Goal: Check status: Check status

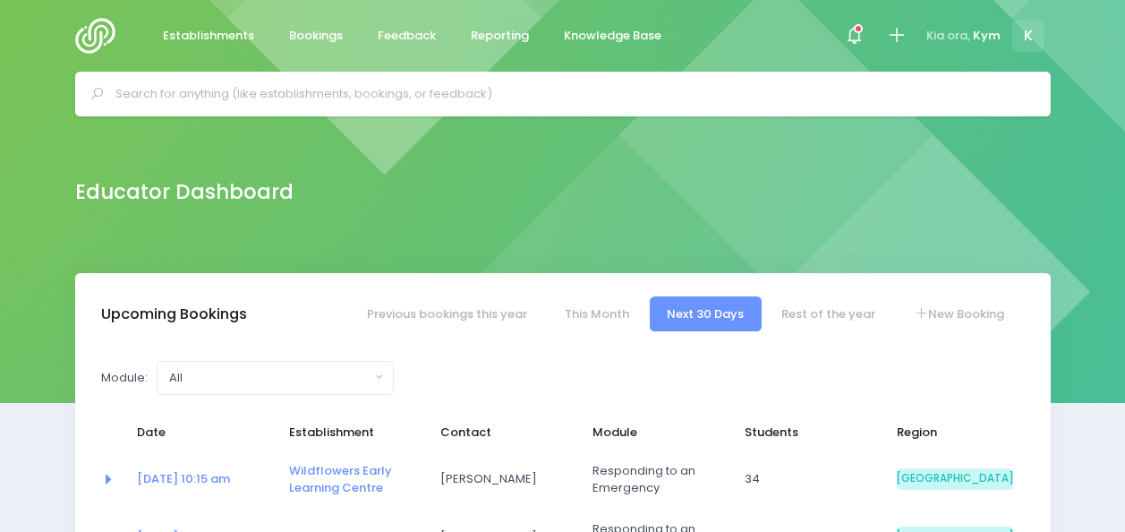
select select "5"
click at [858, 23] on div at bounding box center [854, 36] width 40 height 40
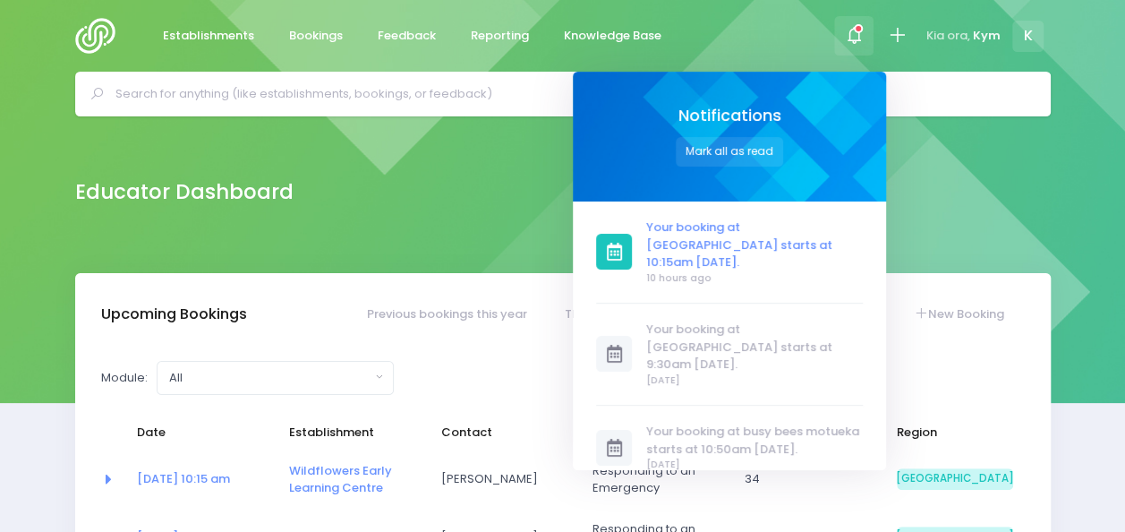
click at [781, 236] on span "Your booking at [GEOGRAPHIC_DATA] starts at 10:15am [DATE]." at bounding box center [754, 244] width 217 height 53
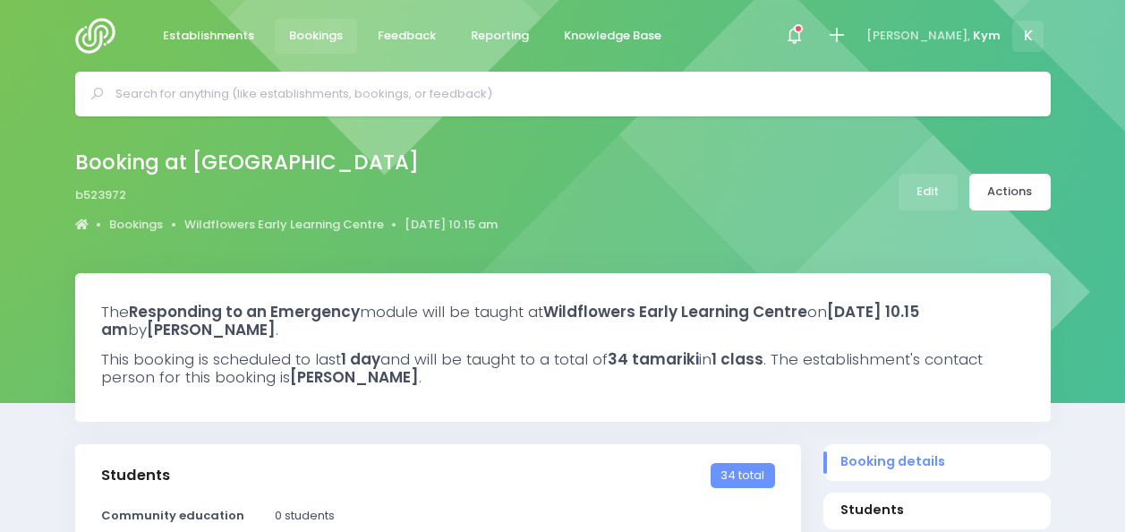
select select "5"
click at [815, 38] on div at bounding box center [794, 36] width 40 height 40
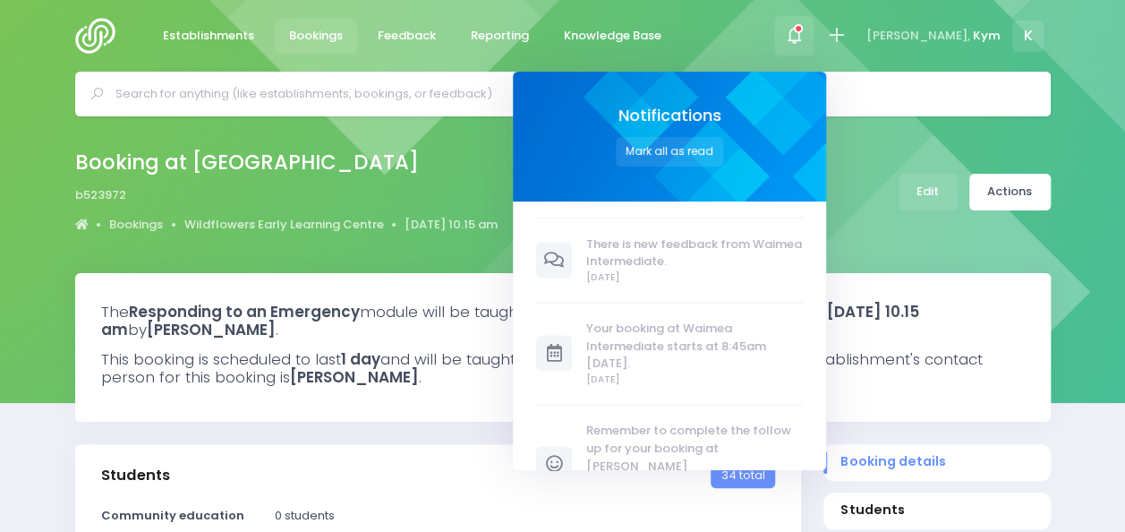
click at [790, 20] on div "Establishments Bookings Feedback Reporting Knowledge Base Notifications Mark al…" at bounding box center [563, 36] width 1020 height 72
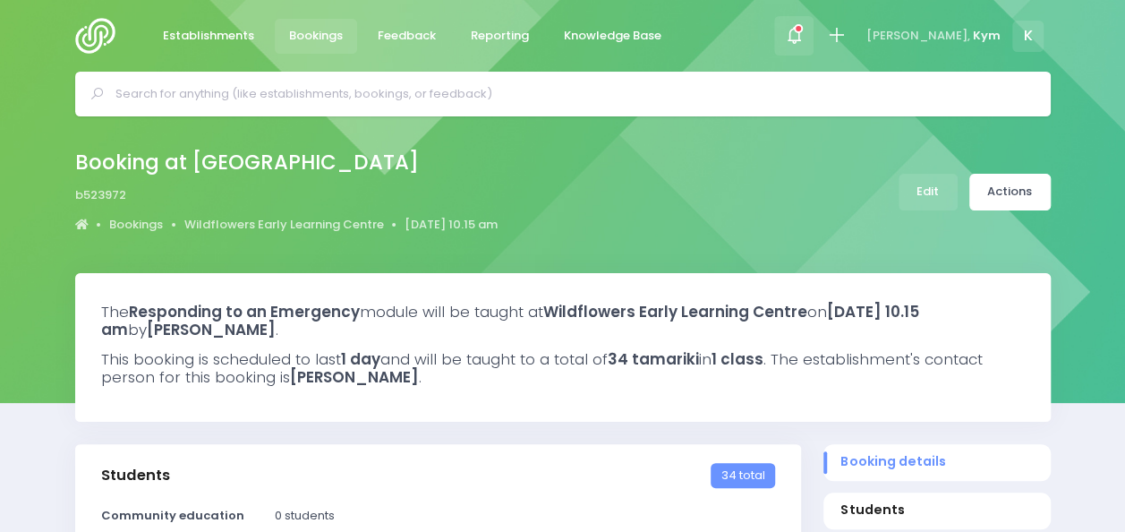
click at [805, 40] on icon at bounding box center [794, 35] width 21 height 21
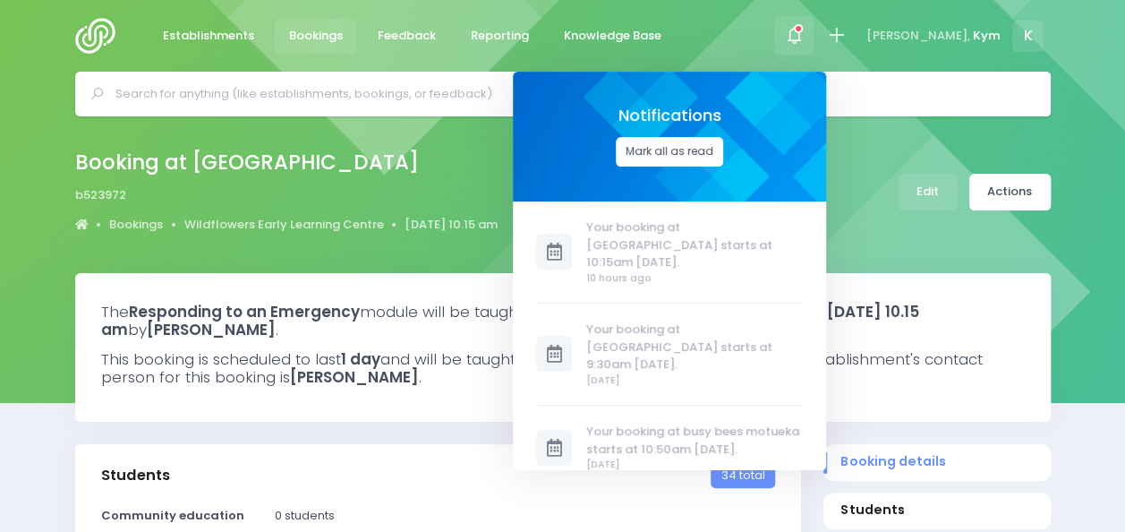
click at [681, 151] on button "Mark all as read" at bounding box center [669, 152] width 107 height 30
click at [738, 52] on div "Establishments Bookings Feedback Reporting Knowledge Base Notifications Mark al…" at bounding box center [563, 36] width 1020 height 72
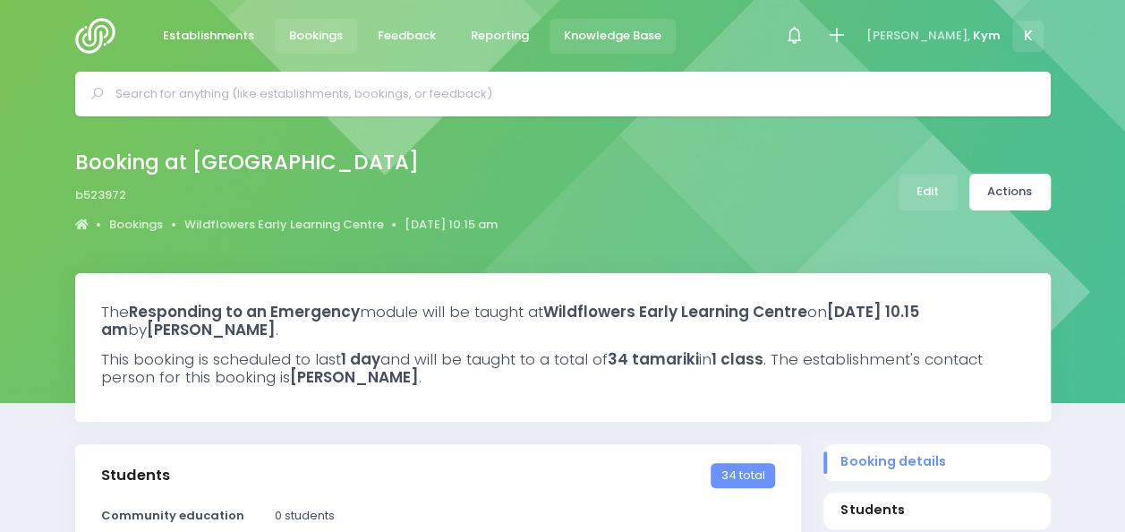
click at [582, 24] on link "Knowledge Base" at bounding box center [613, 36] width 127 height 35
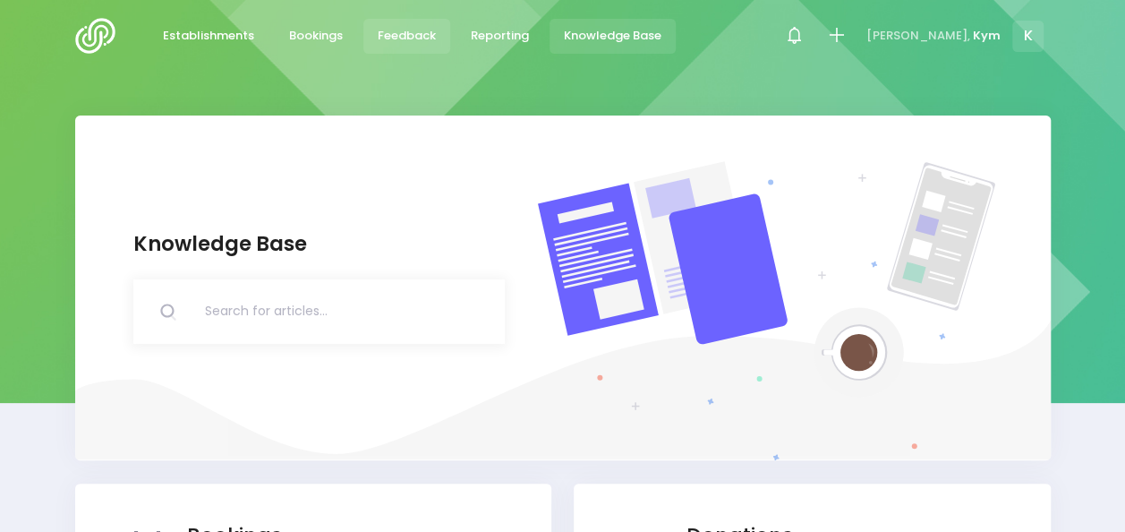
click at [399, 34] on span "Feedback" at bounding box center [407, 36] width 58 height 18
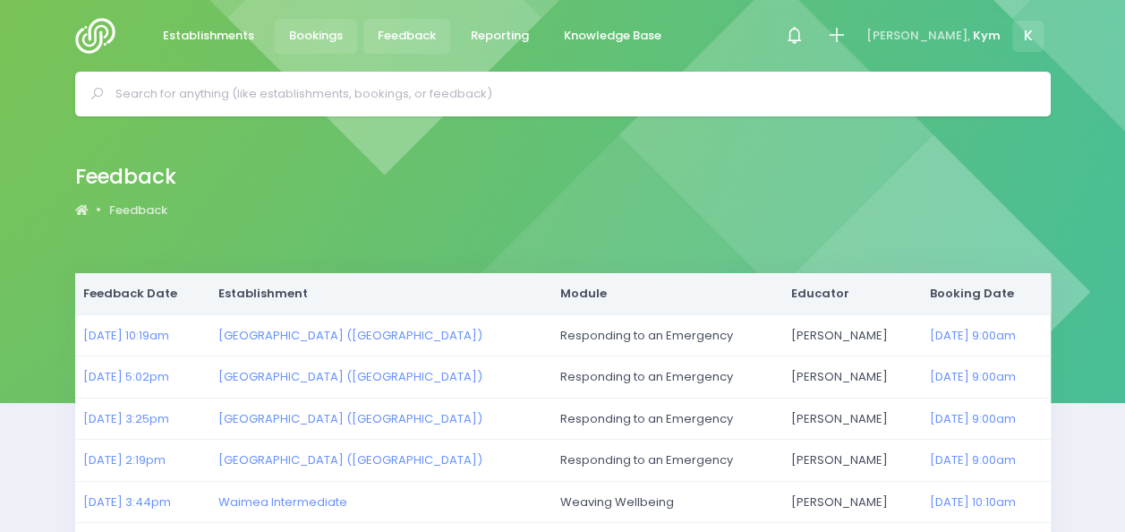
click at [303, 30] on span "Bookings" at bounding box center [316, 36] width 54 height 18
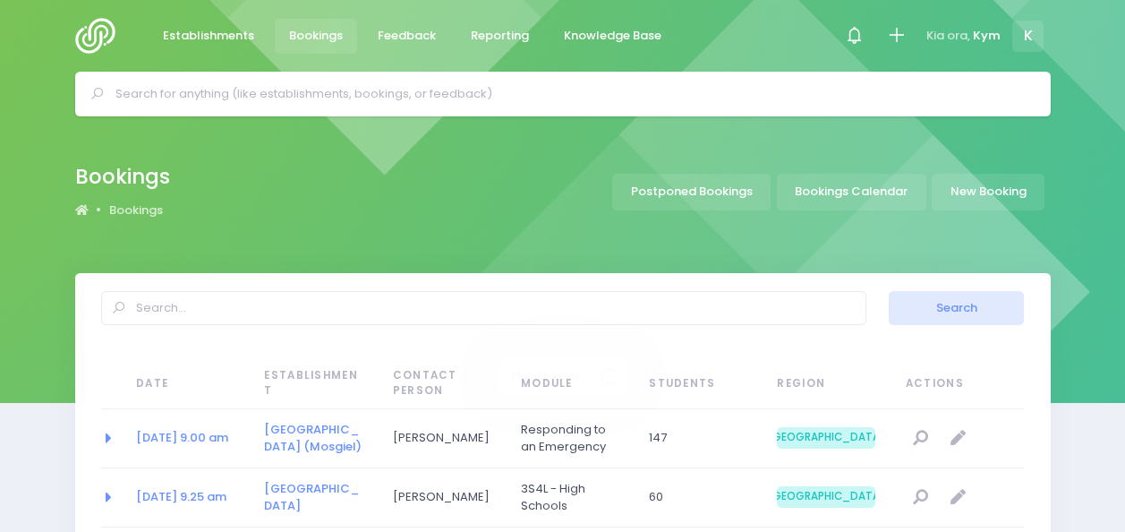
select select "20"
click at [690, 198] on link "Postponed Bookings" at bounding box center [691, 192] width 158 height 37
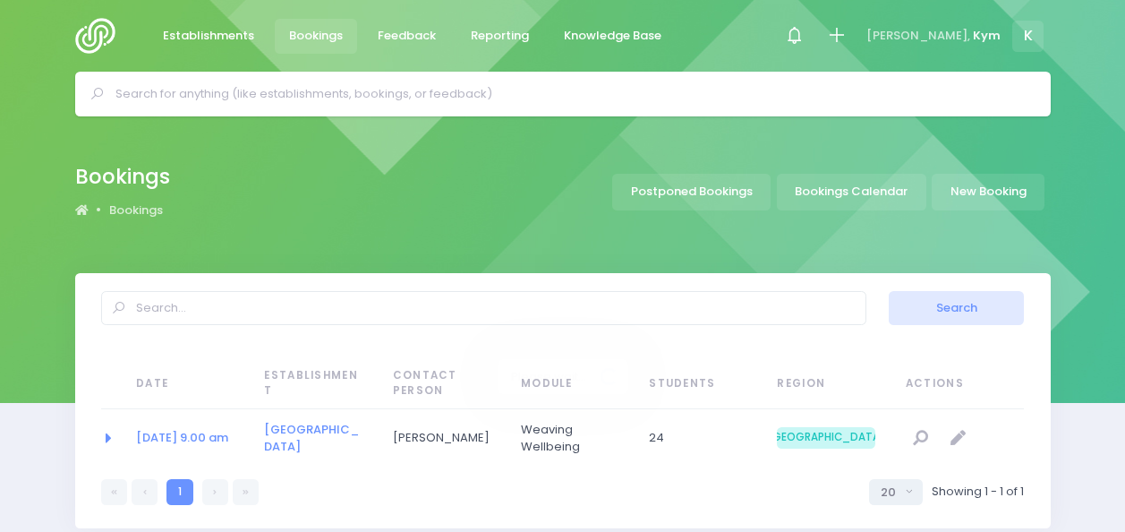
select select "20"
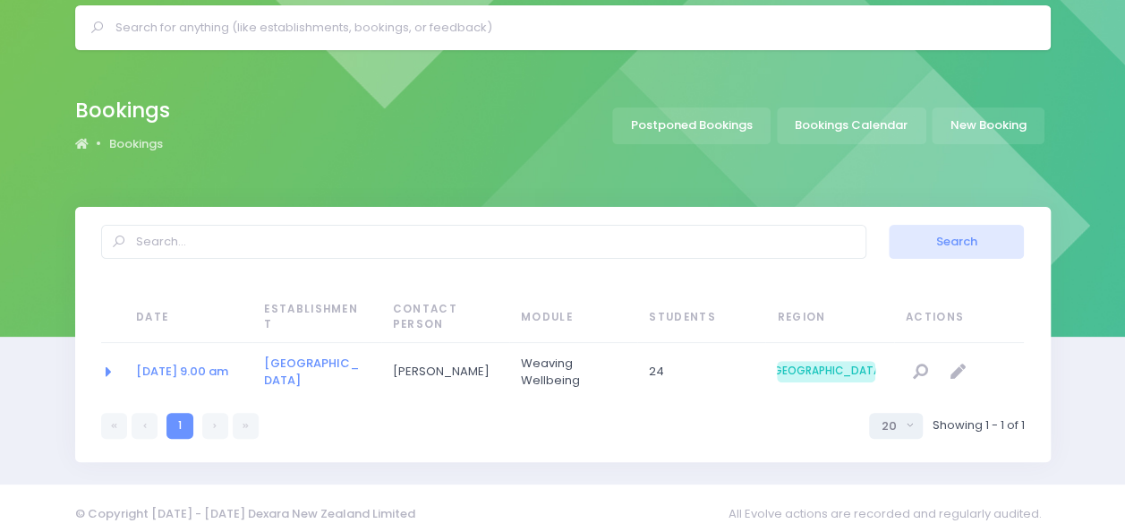
scroll to position [76, 0]
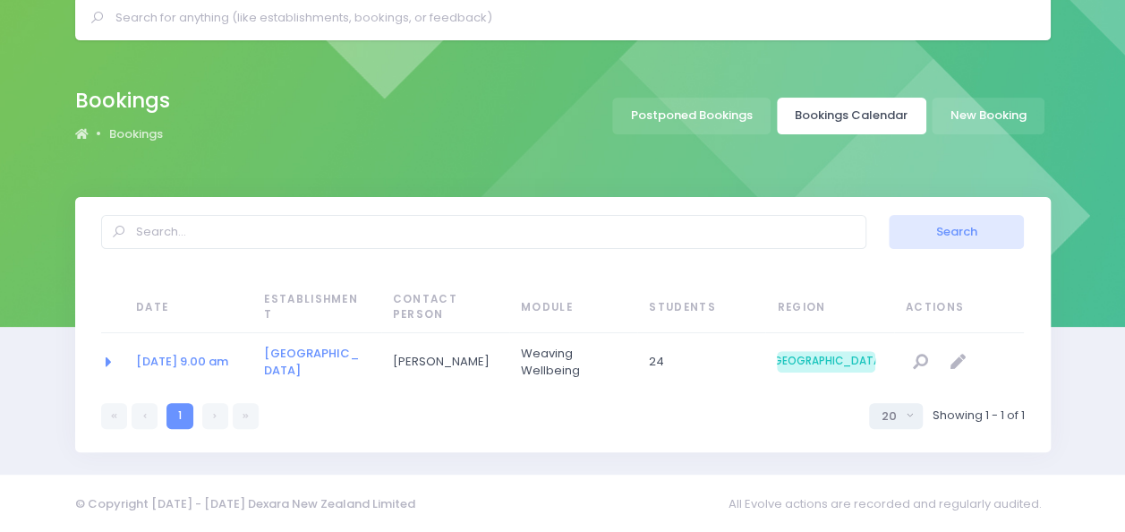
click at [855, 101] on link "Bookings Calendar" at bounding box center [851, 116] width 149 height 37
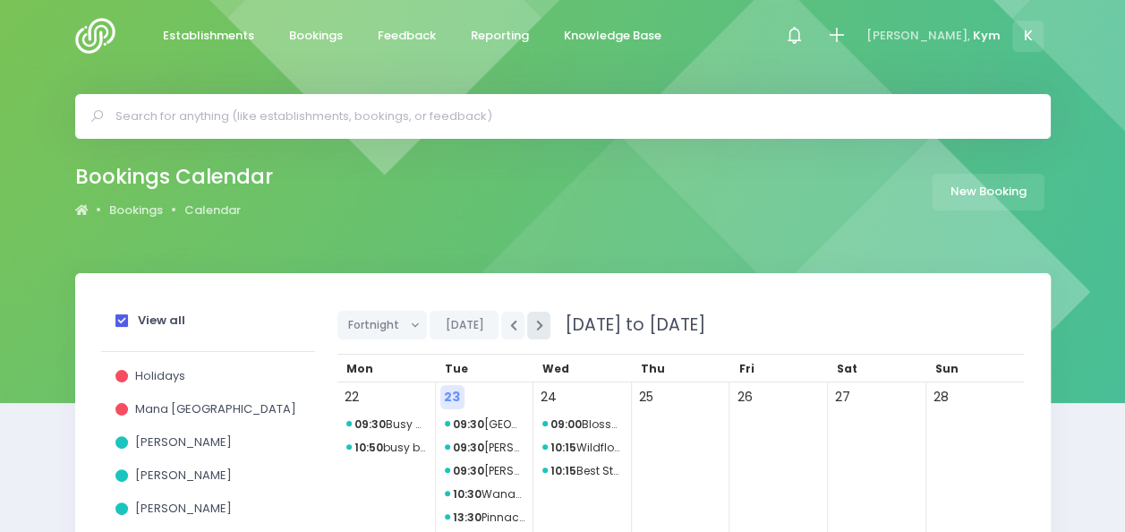
click at [541, 328] on button "button" at bounding box center [538, 326] width 23 height 28
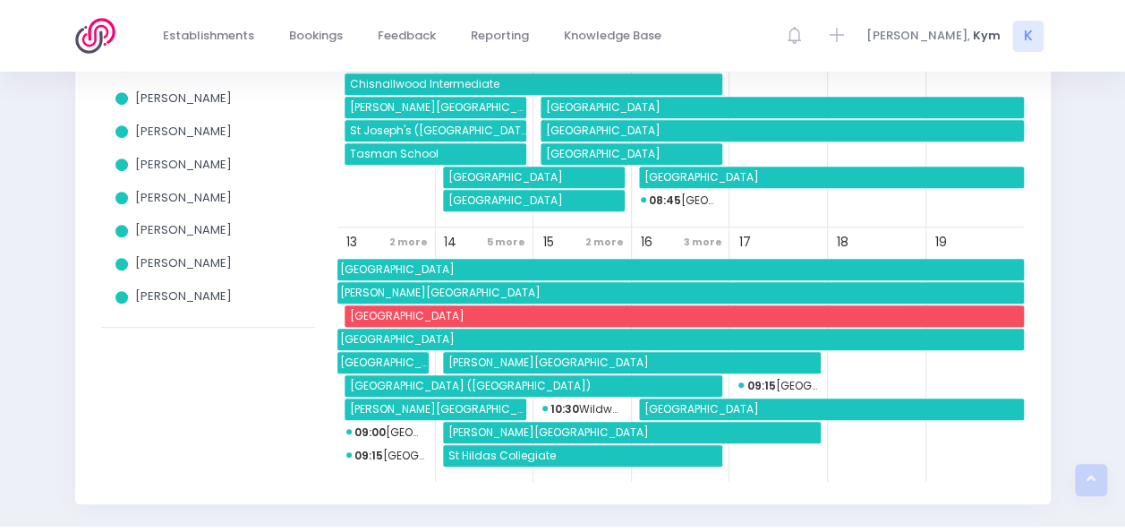
scroll to position [409, 0]
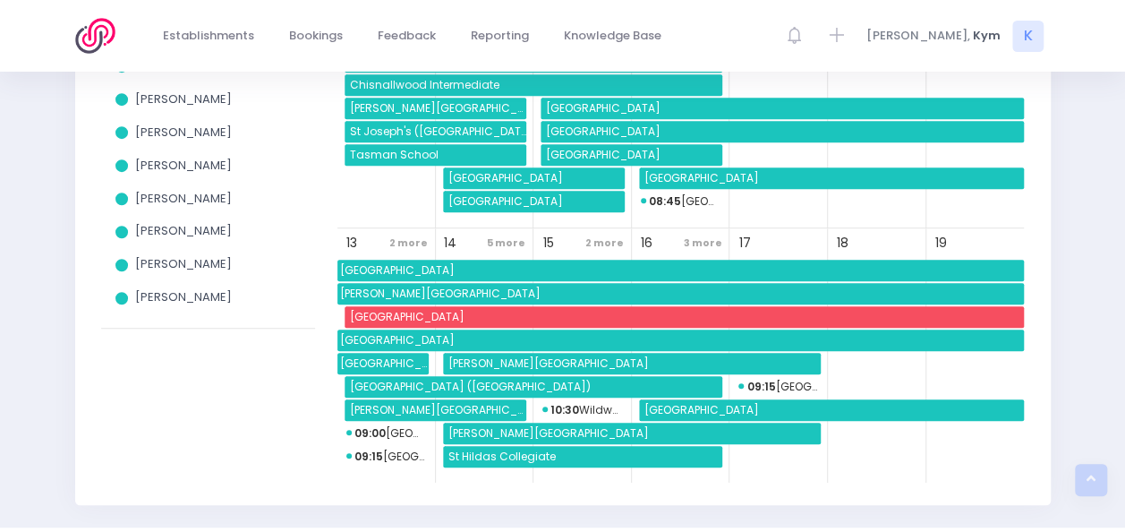
click at [402, 238] on span "2 more" at bounding box center [408, 243] width 47 height 24
click at [37, 383] on div "View all Holidays Mana Ake South Island Amy Lucas Charlie Palmer Elysse Renouf …" at bounding box center [562, 184] width 1125 height 641
click at [505, 238] on span "5 more" at bounding box center [505, 243] width 47 height 24
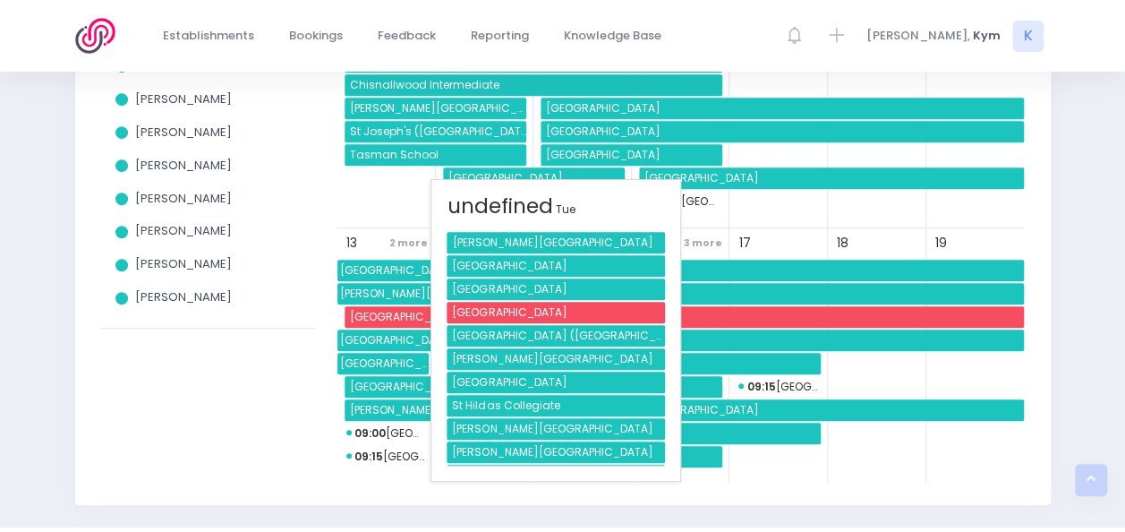
scroll to position [1, 0]
click at [42, 378] on div "View all Holidays Mana Ake South Island Amy Lucas Charlie Palmer Elysse Renouf …" at bounding box center [562, 184] width 1125 height 641
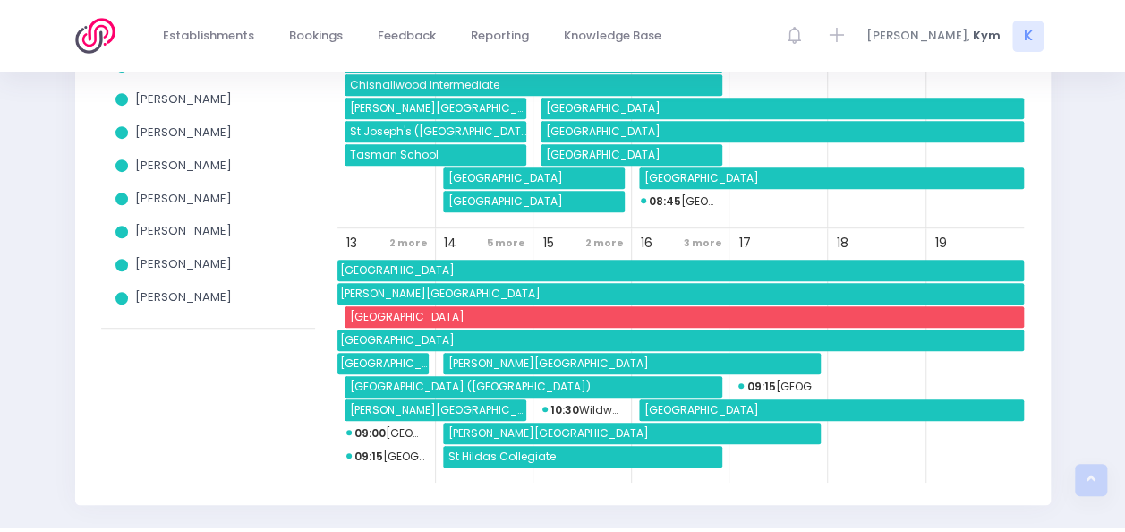
click at [498, 239] on span "5 more" at bounding box center [505, 243] width 47 height 24
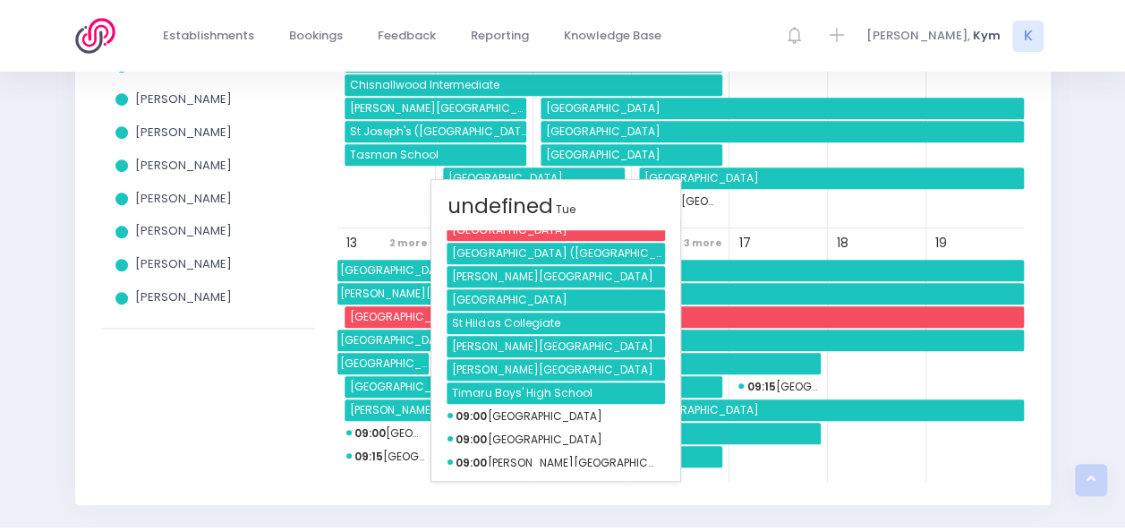
scroll to position [90, 0]
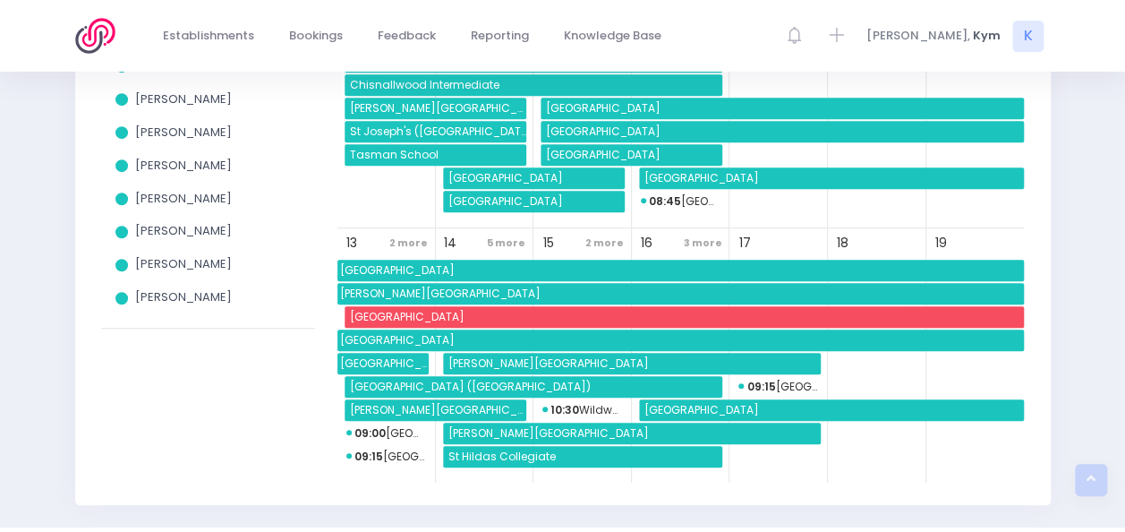
click at [46, 342] on div "View all Holidays Mana Ake South Island Amy Lucas Charlie Palmer Elysse Renouf …" at bounding box center [562, 184] width 1125 height 641
click at [505, 243] on span "5 more" at bounding box center [505, 243] width 47 height 24
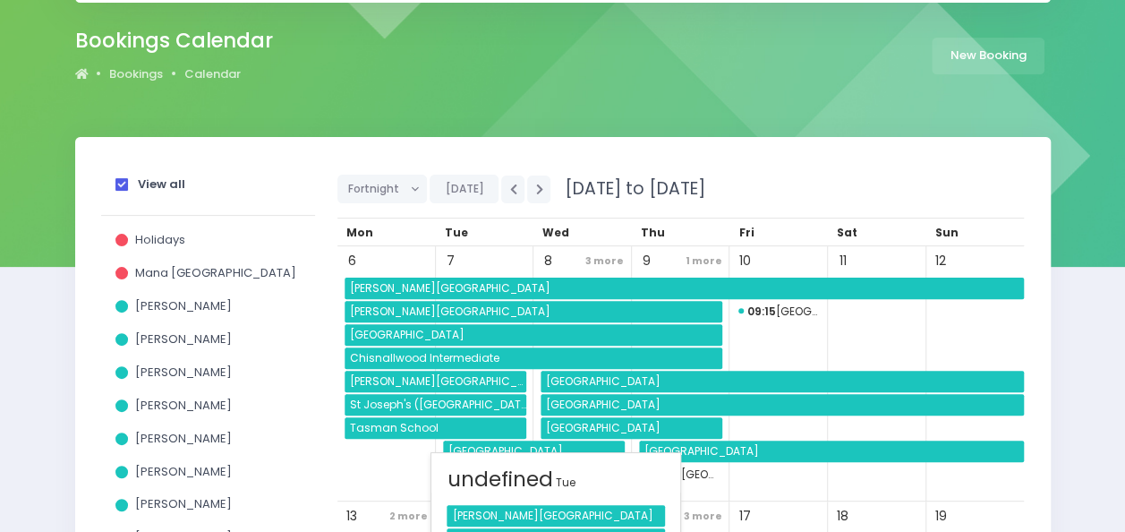
scroll to position [0, 0]
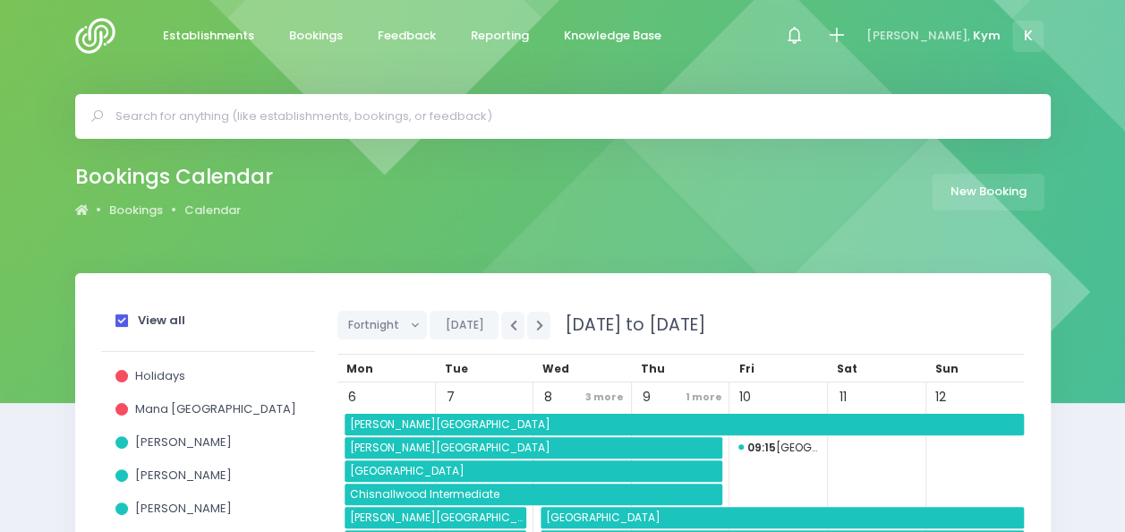
click at [102, 30] on img at bounding box center [100, 36] width 51 height 36
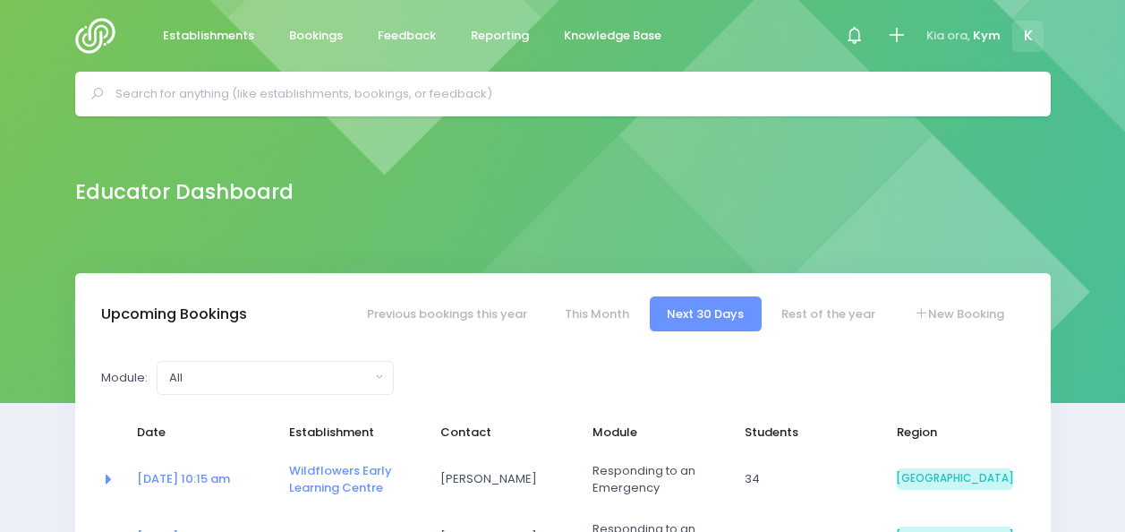
select select "5"
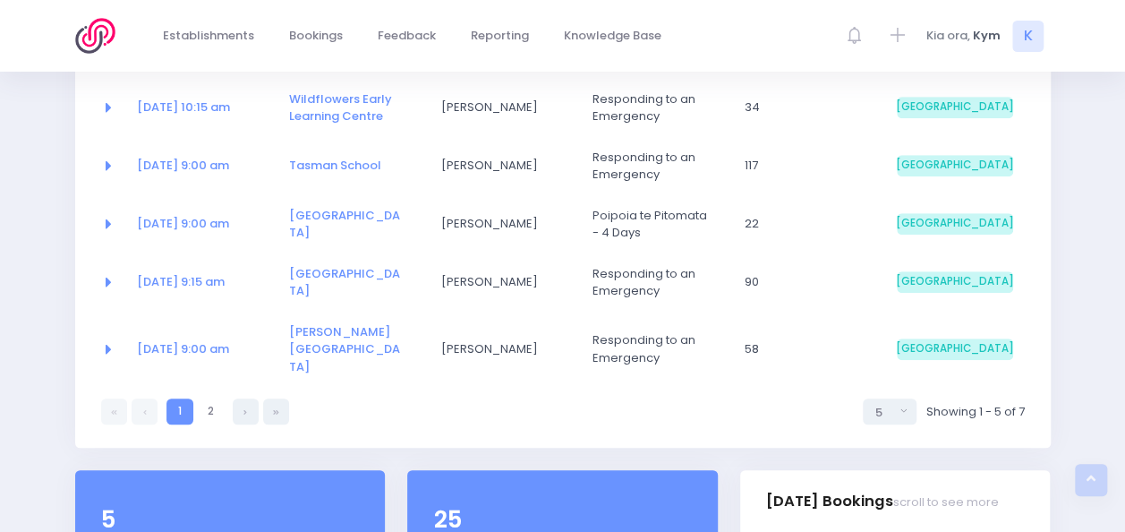
scroll to position [397, 0]
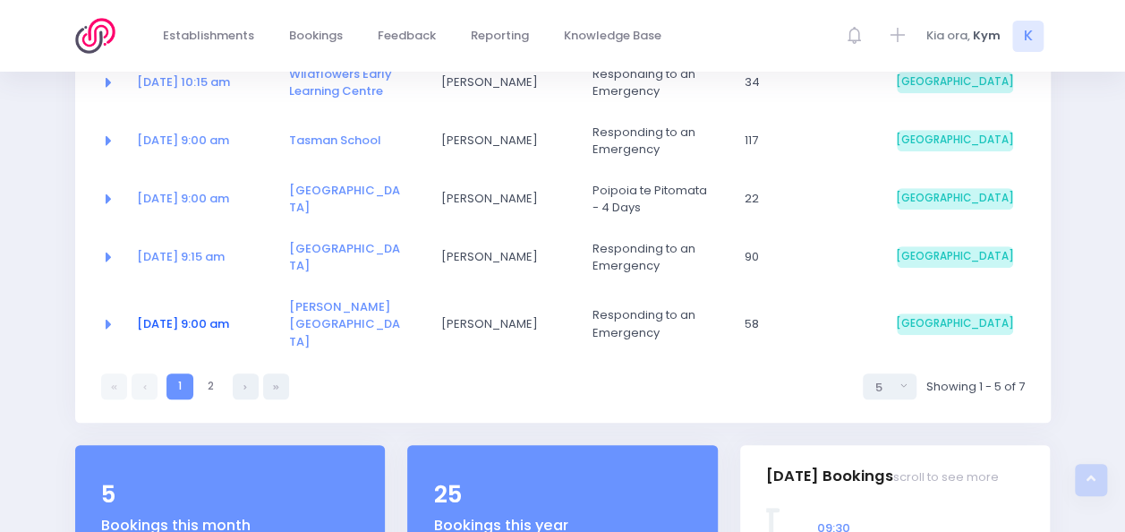
click at [202, 315] on link "14 Oct at 9:00 am" at bounding box center [183, 323] width 92 height 17
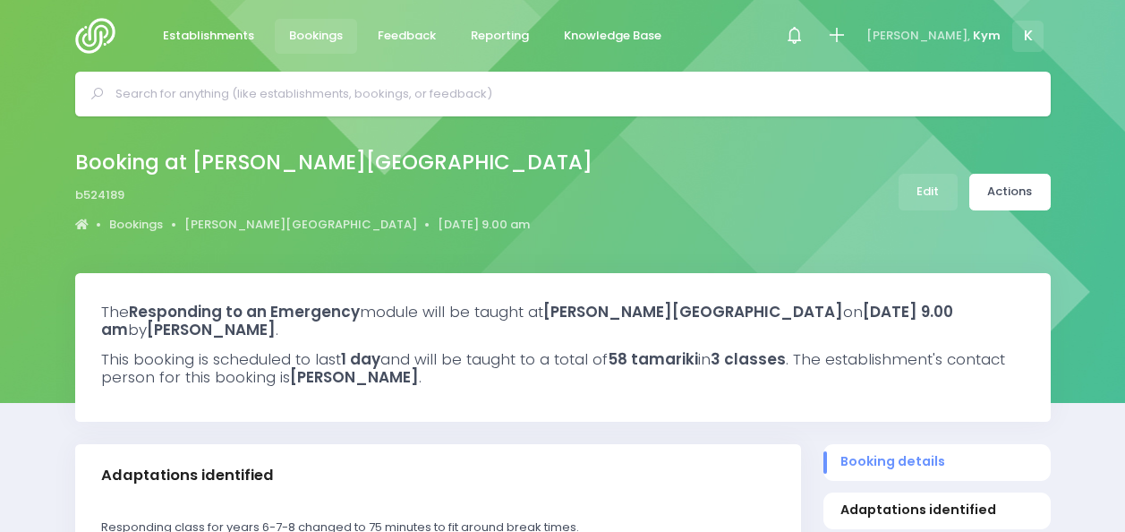
select select "5"
click at [337, 36] on span "Bookings" at bounding box center [316, 36] width 54 height 18
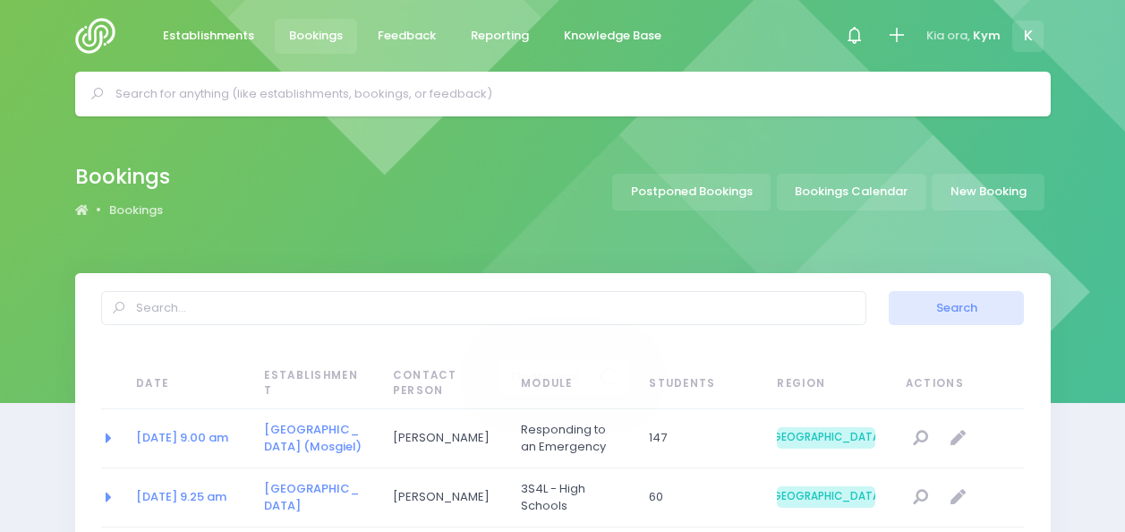
select select "20"
click at [861, 193] on link "Bookings Calendar" at bounding box center [851, 192] width 149 height 37
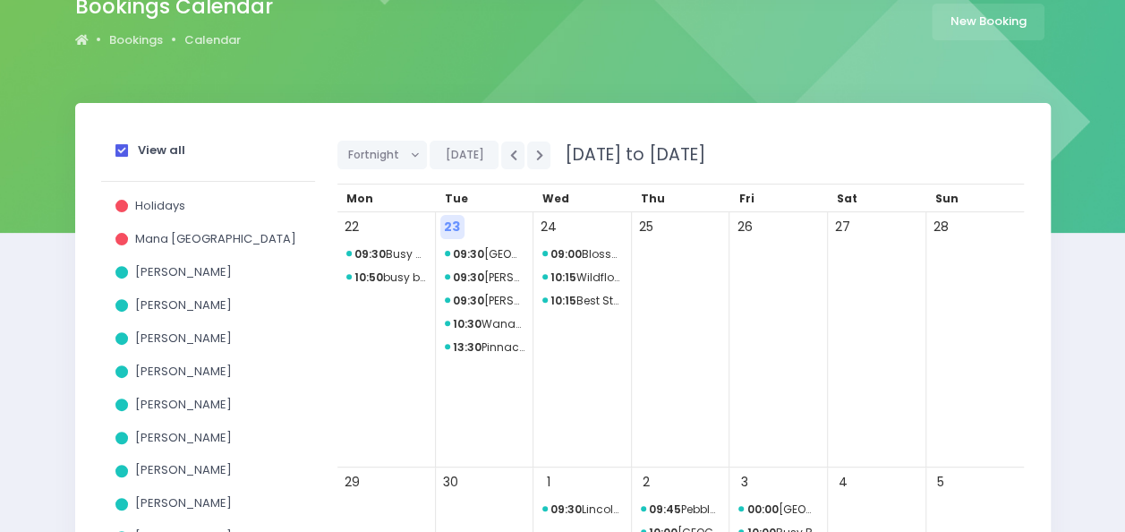
scroll to position [168, 0]
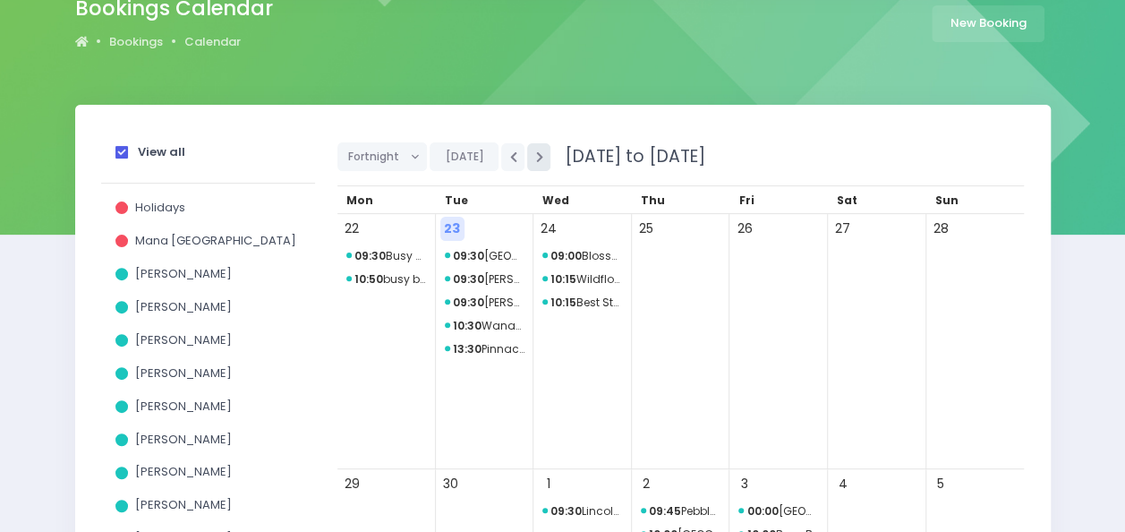
click at [531, 166] on button "button" at bounding box center [538, 157] width 23 height 28
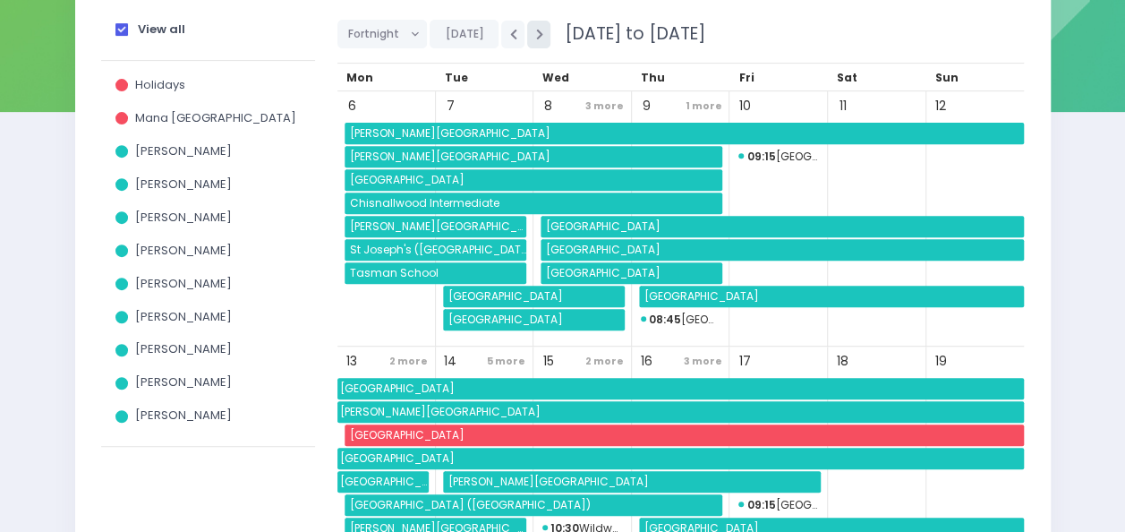
scroll to position [251, 0]
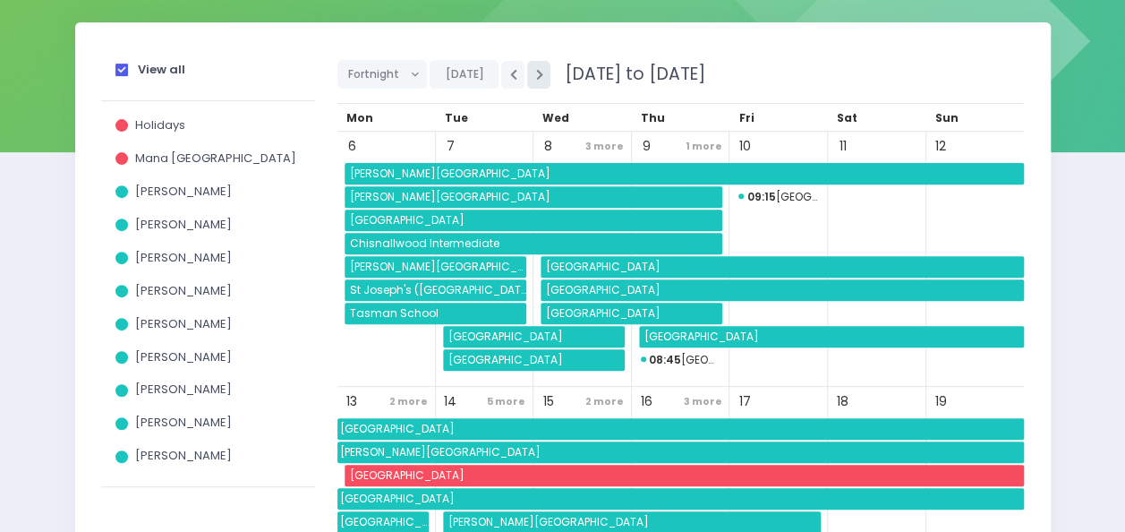
click at [535, 72] on icon "button" at bounding box center [538, 75] width 7 height 12
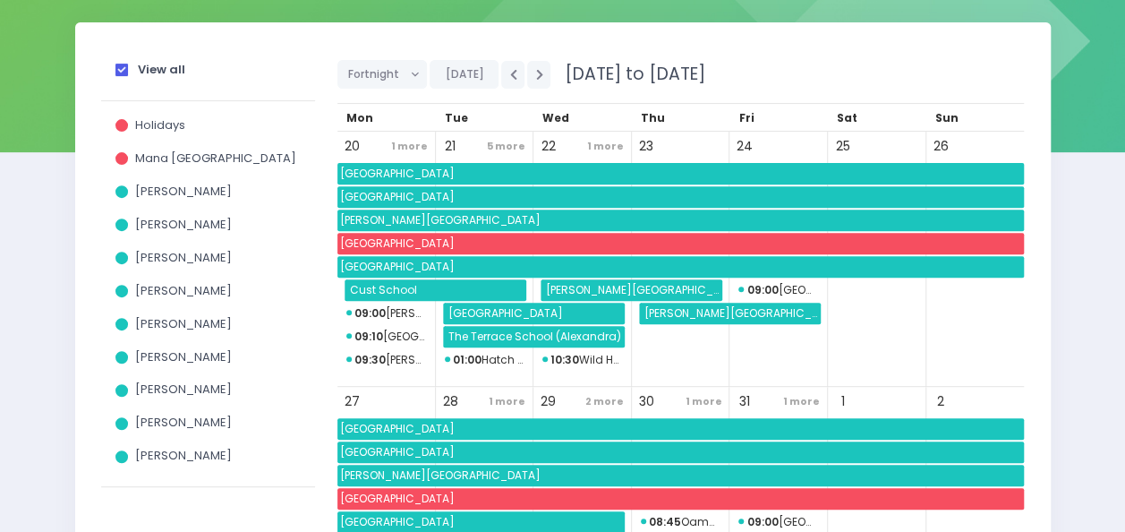
click at [412, 138] on span "1 more" at bounding box center [410, 146] width 46 height 24
click at [462, 116] on span "Tue" at bounding box center [456, 117] width 23 height 15
click at [520, 148] on span "5 more" at bounding box center [505, 146] width 47 height 24
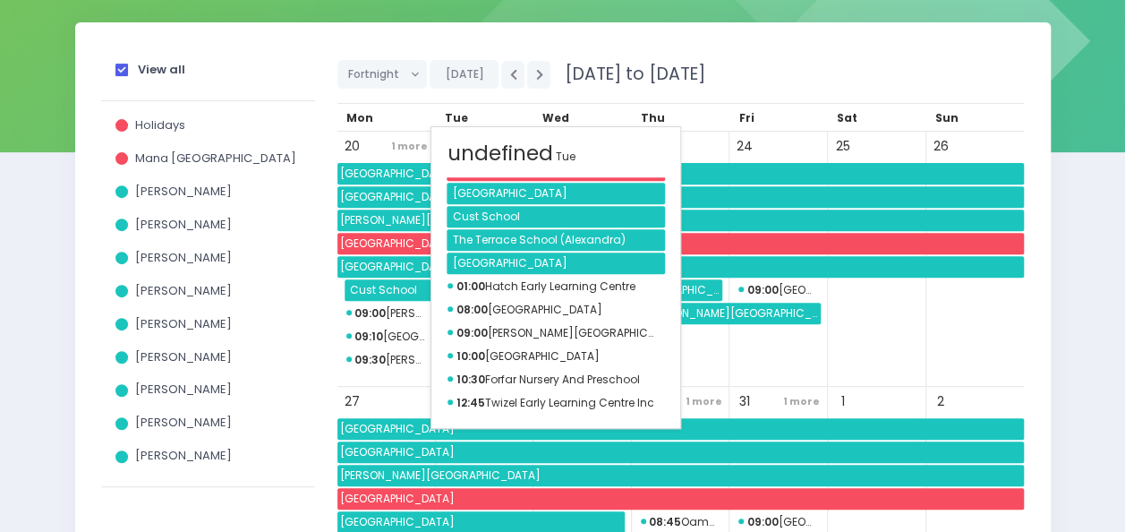
scroll to position [0, 0]
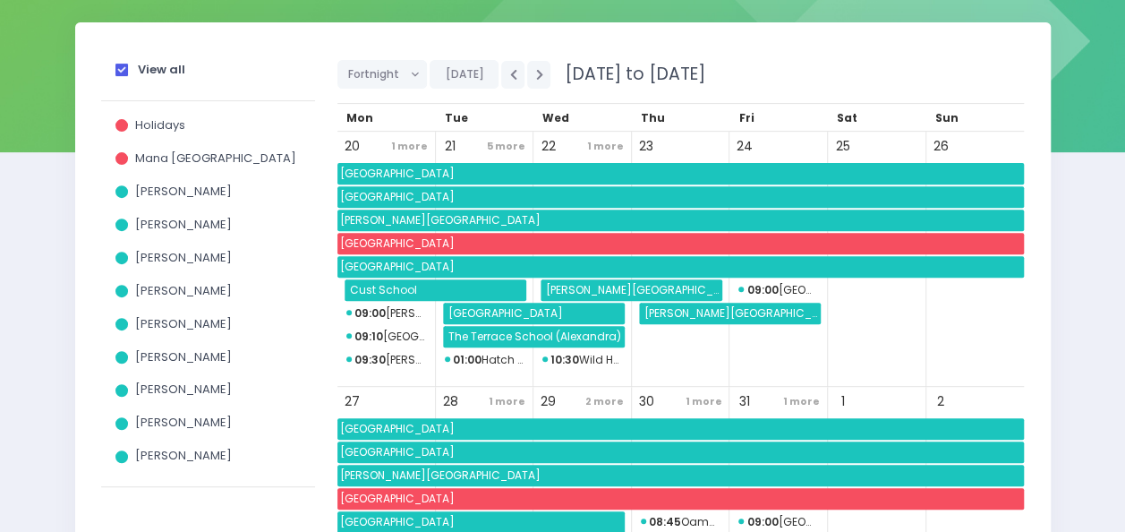
click at [458, 115] on span "Tue" at bounding box center [456, 117] width 23 height 15
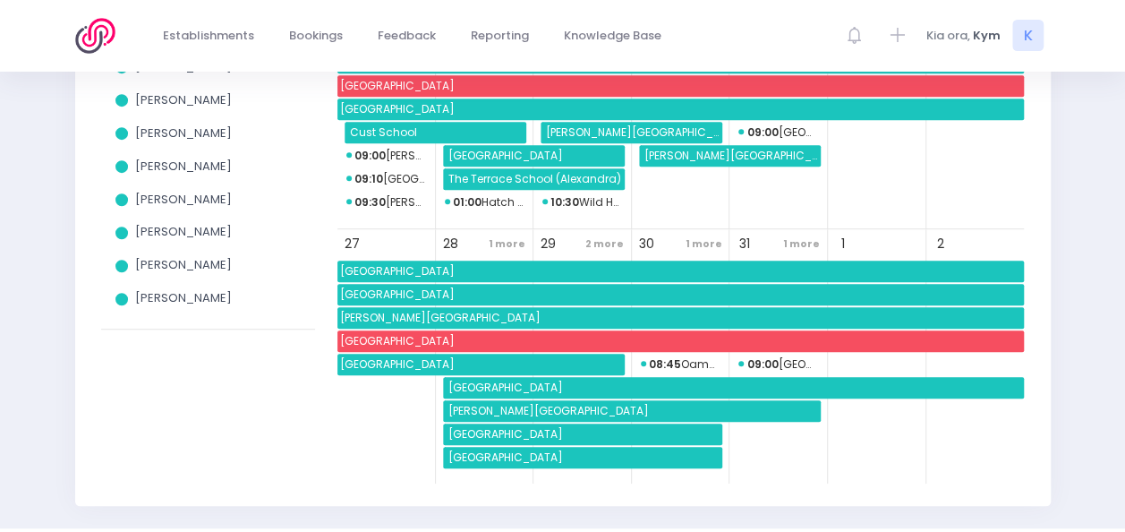
scroll to position [410, 0]
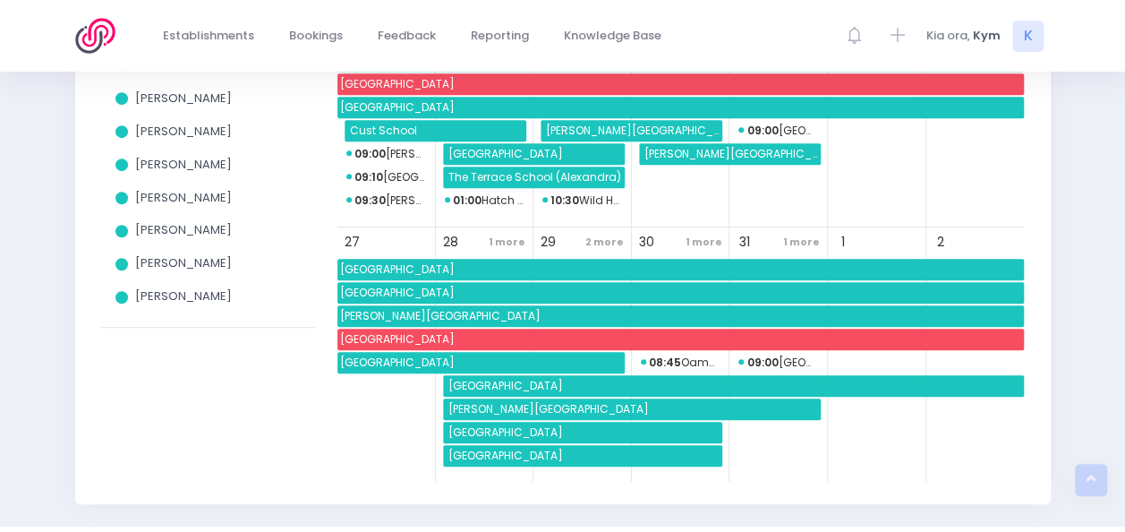
click at [514, 235] on span "1 more" at bounding box center [507, 242] width 46 height 24
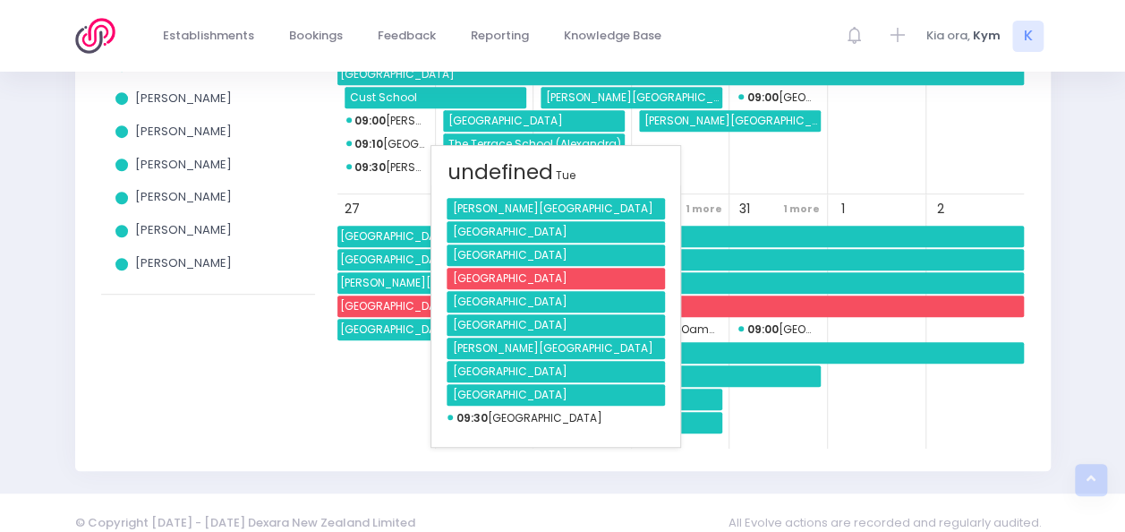
scroll to position [442, 0]
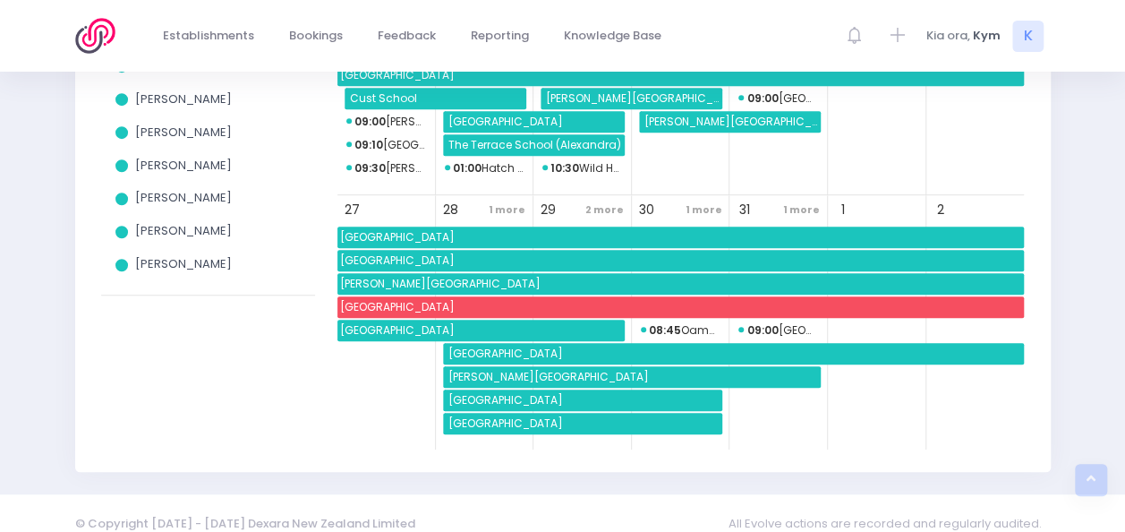
click at [365, 201] on div "27" at bounding box center [386, 210] width 92 height 24
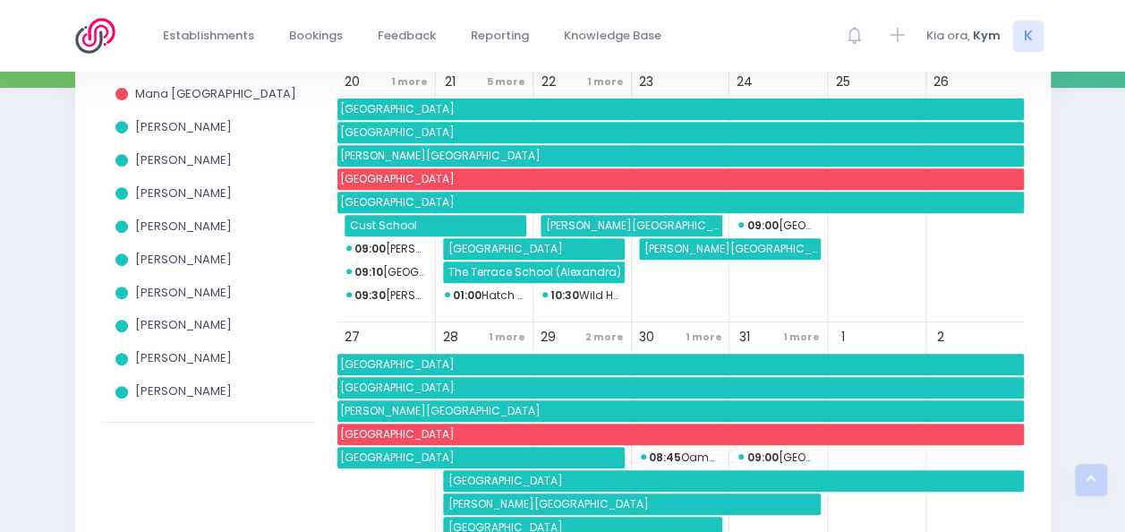
scroll to position [314, 0]
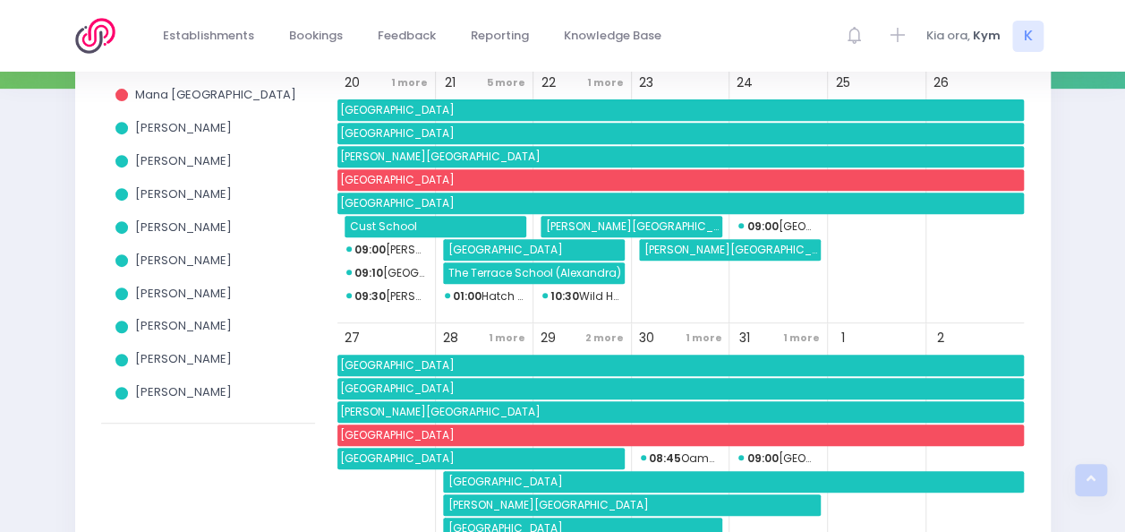
click at [391, 297] on span "09:30 Ranzau School" at bounding box center [386, 296] width 81 height 21
click at [381, 227] on span "Cust School" at bounding box center [436, 226] width 179 height 21
click at [404, 292] on span "09:30 Ranzau School" at bounding box center [386, 296] width 81 height 21
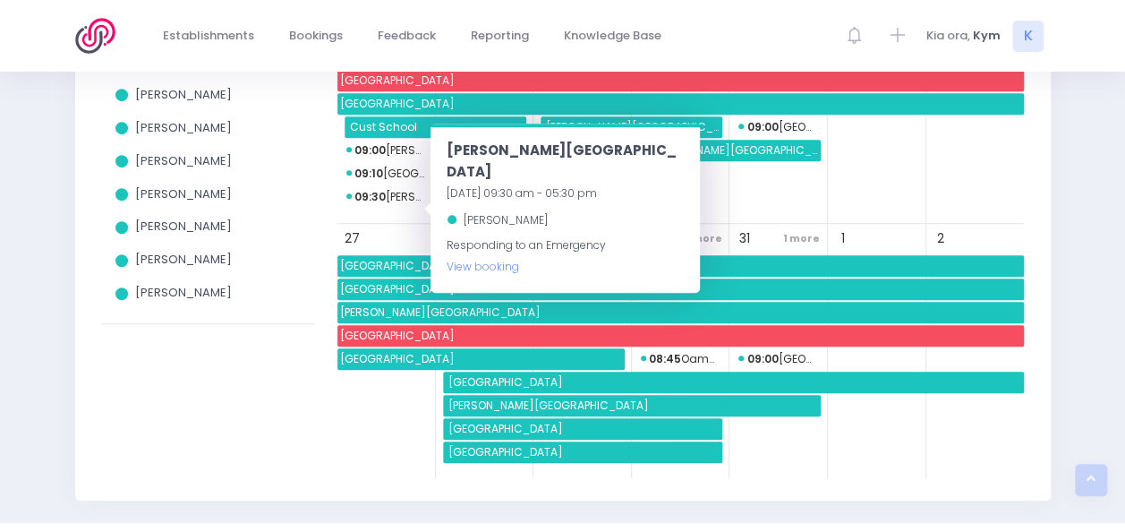
scroll to position [414, 0]
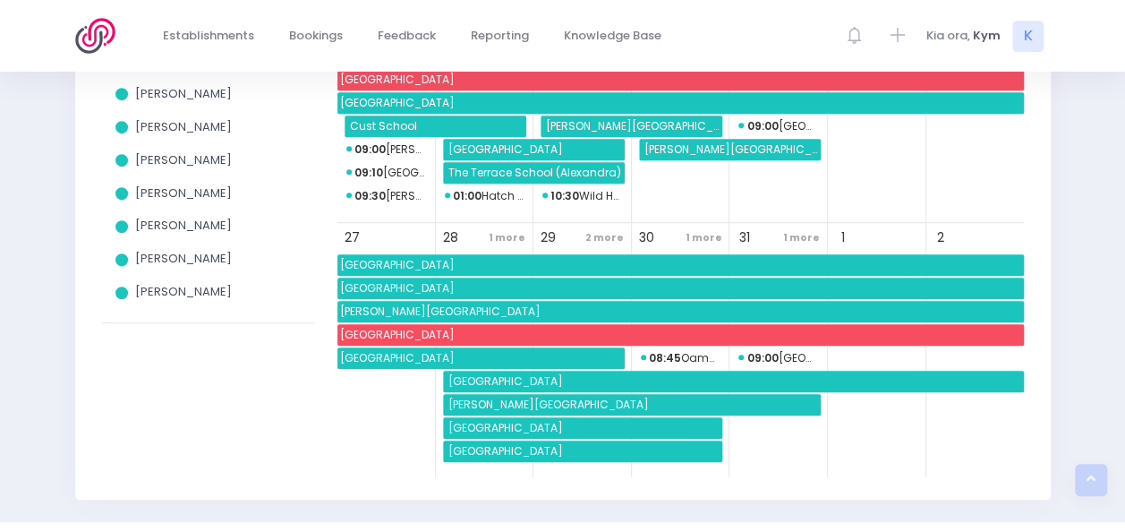
click at [221, 410] on div "View all Holidays Mana Ake South Island Amy Lucas Charlie Palmer Elysse Renouf …" at bounding box center [208, 179] width 236 height 594
click at [510, 235] on span "1 more" at bounding box center [507, 238] width 46 height 24
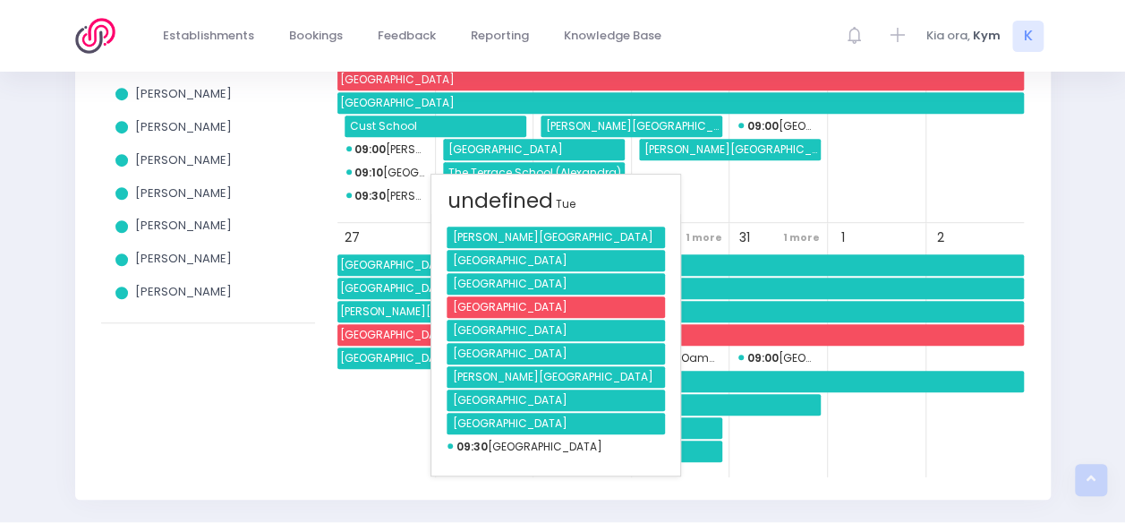
click at [506, 448] on span "09:30 Dovedale School" at bounding box center [552, 446] width 209 height 21
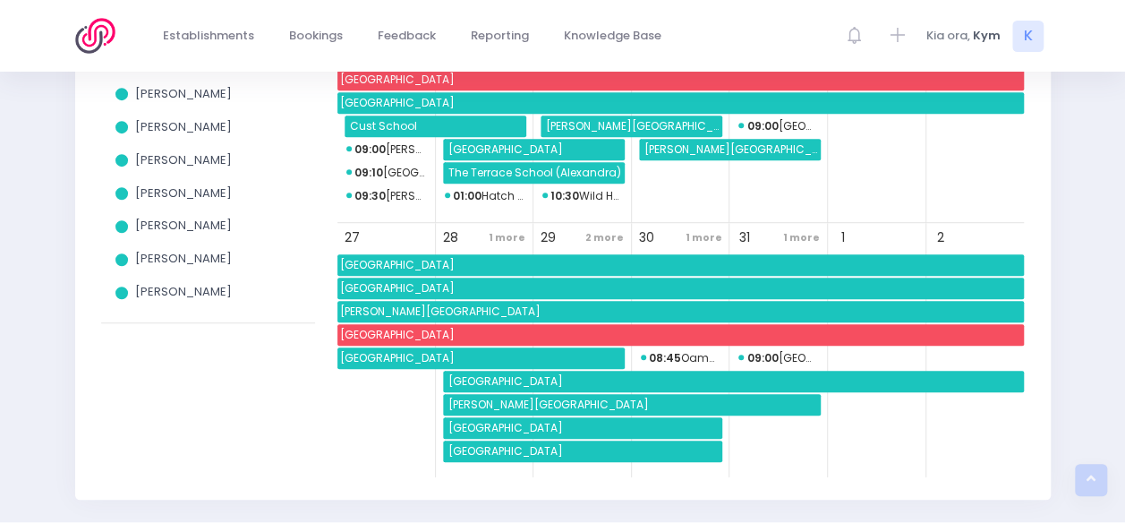
click at [219, 409] on div "View all Holidays Mana Ake South Island Amy Lucas Charlie Palmer Elysse Renouf …" at bounding box center [208, 179] width 236 height 594
click at [465, 254] on span "Macandrew Bay School" at bounding box center [680, 264] width 687 height 21
click at [190, 417] on div "View all Holidays Mana Ake South Island Amy Lucas Charlie Palmer Elysse Renouf …" at bounding box center [208, 179] width 236 height 594
click at [412, 309] on span "Lumsden School" at bounding box center [680, 311] width 687 height 21
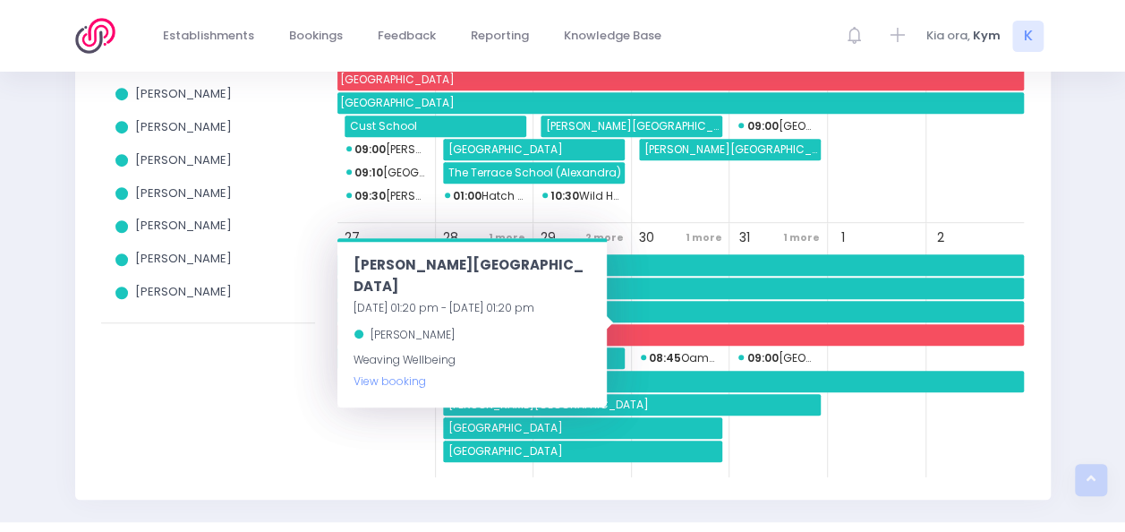
click at [129, 473] on div "View all Holidays Mana Ake South Island Amy Lucas Charlie Palmer Elysse Renouf …" at bounding box center [208, 179] width 236 height 594
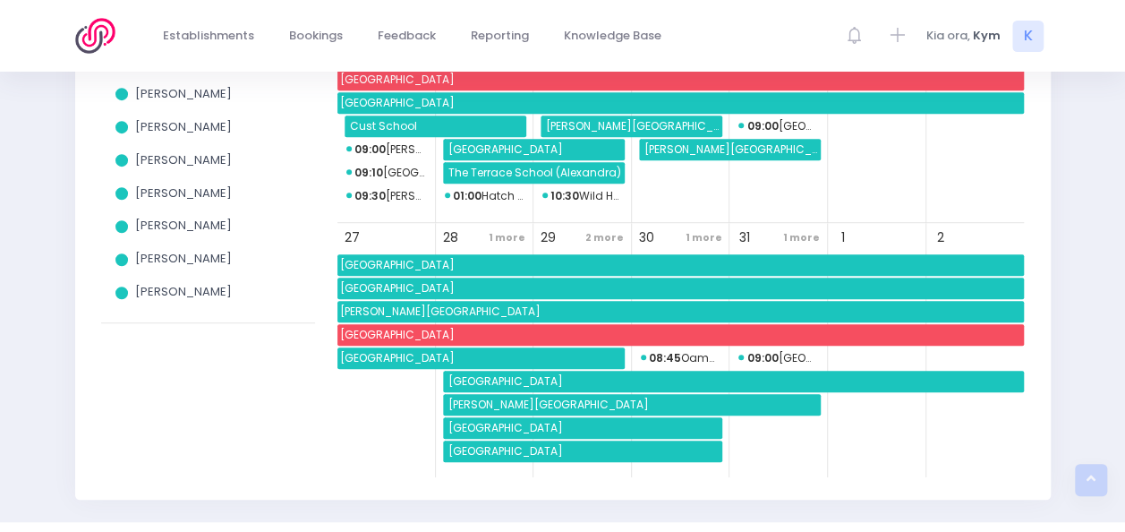
scroll to position [462, 0]
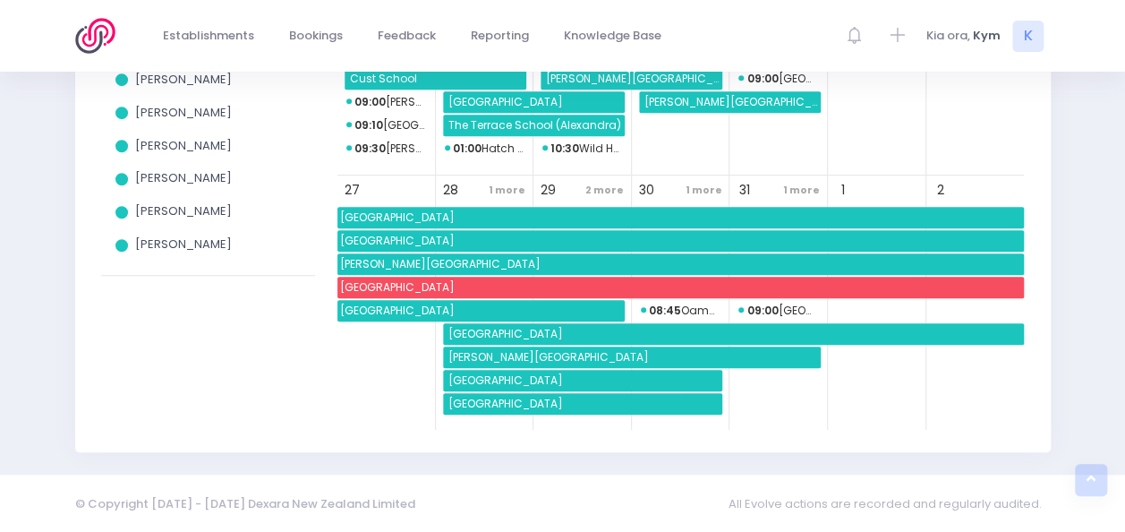
click at [534, 405] on span "Fairhall School" at bounding box center [584, 403] width 277 height 21
click at [208, 350] on div "View all Holidays Mana Ake South Island Amy Lucas Charlie Palmer Elysse Renouf …" at bounding box center [208, 131] width 236 height 594
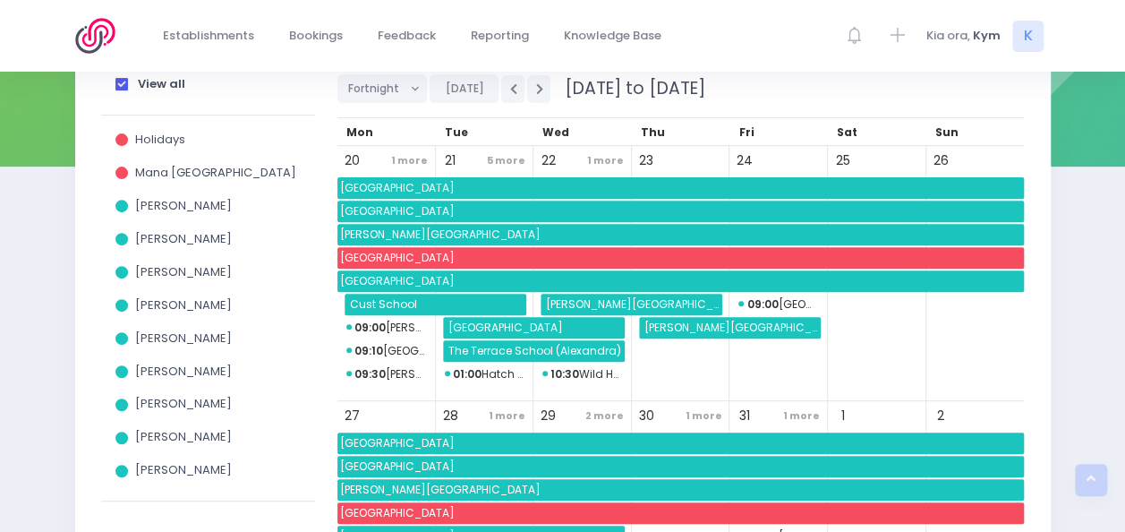
scroll to position [186, 0]
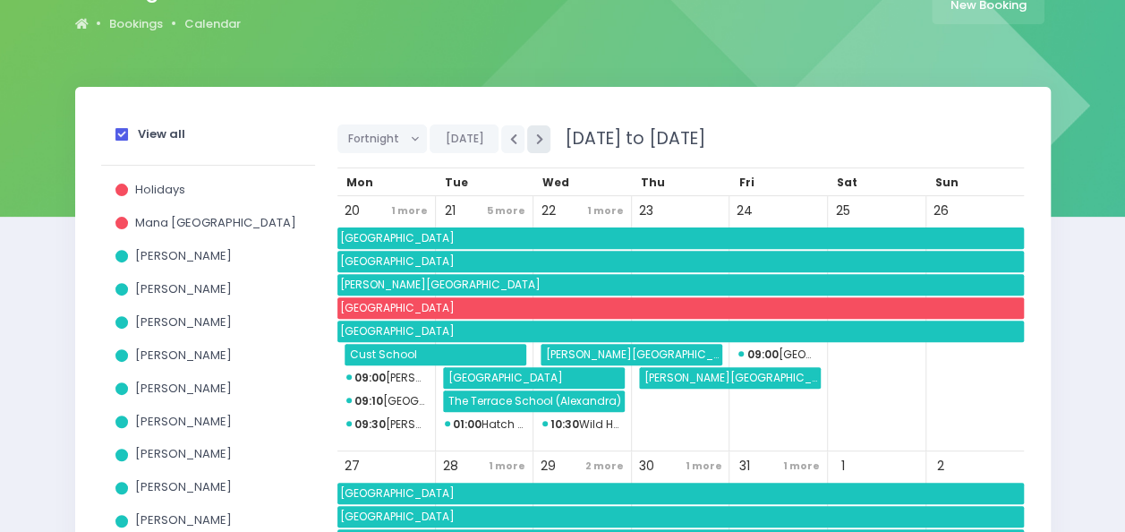
click at [535, 143] on icon "button" at bounding box center [538, 139] width 7 height 12
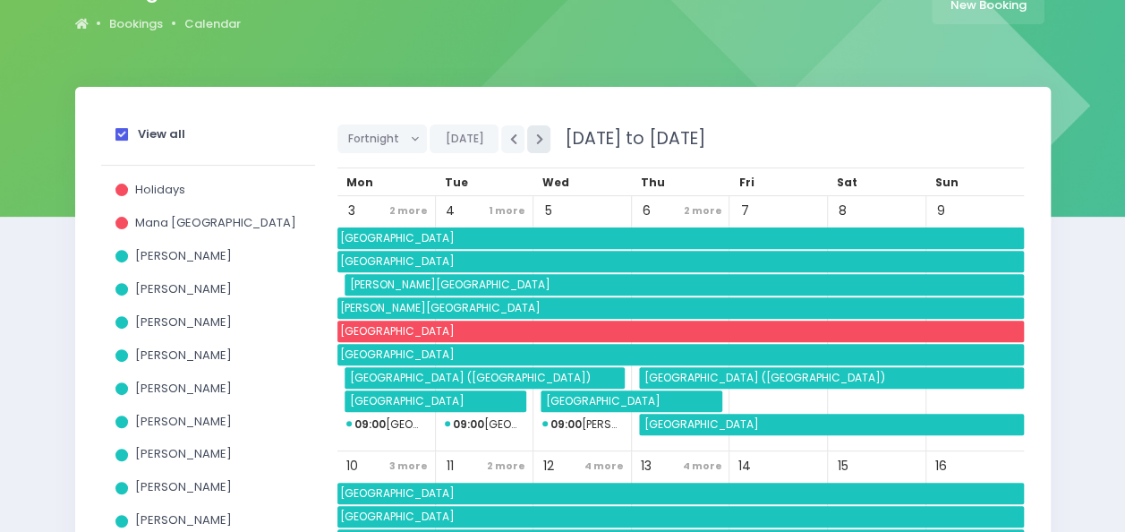
click at [535, 143] on icon "button" at bounding box center [538, 139] width 7 height 12
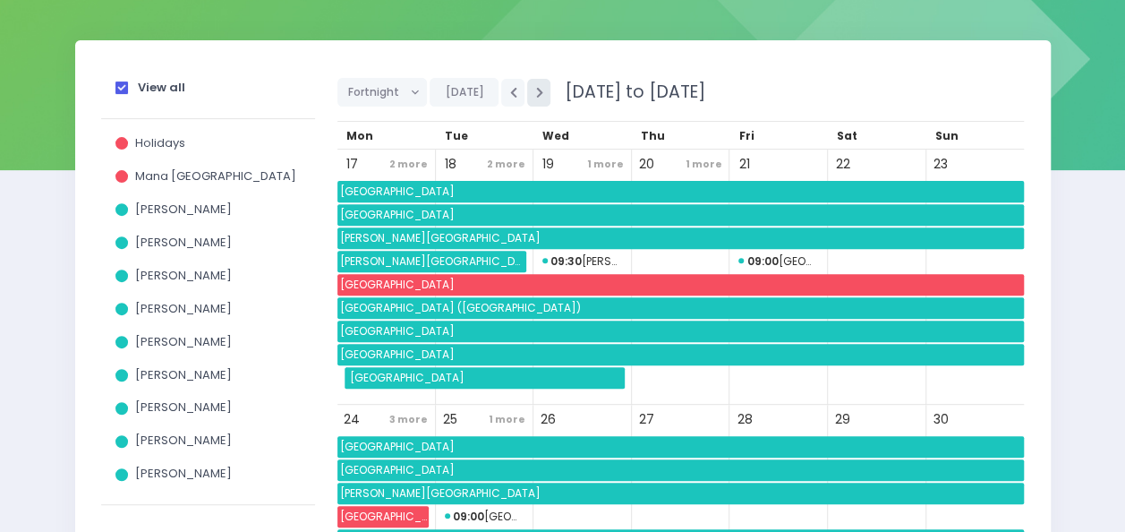
scroll to position [209, 0]
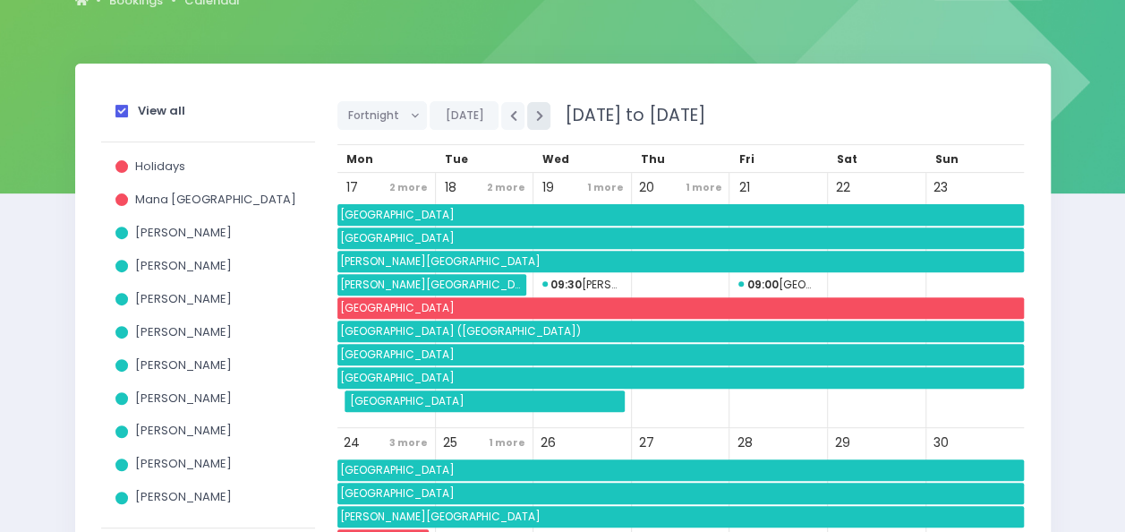
click at [534, 121] on button "button" at bounding box center [538, 116] width 23 height 28
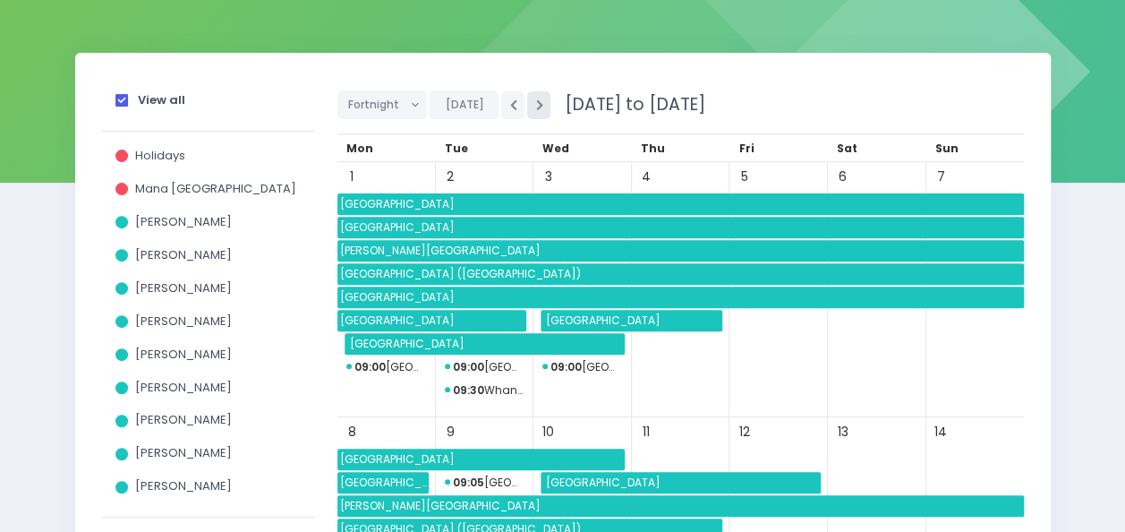
scroll to position [218, 0]
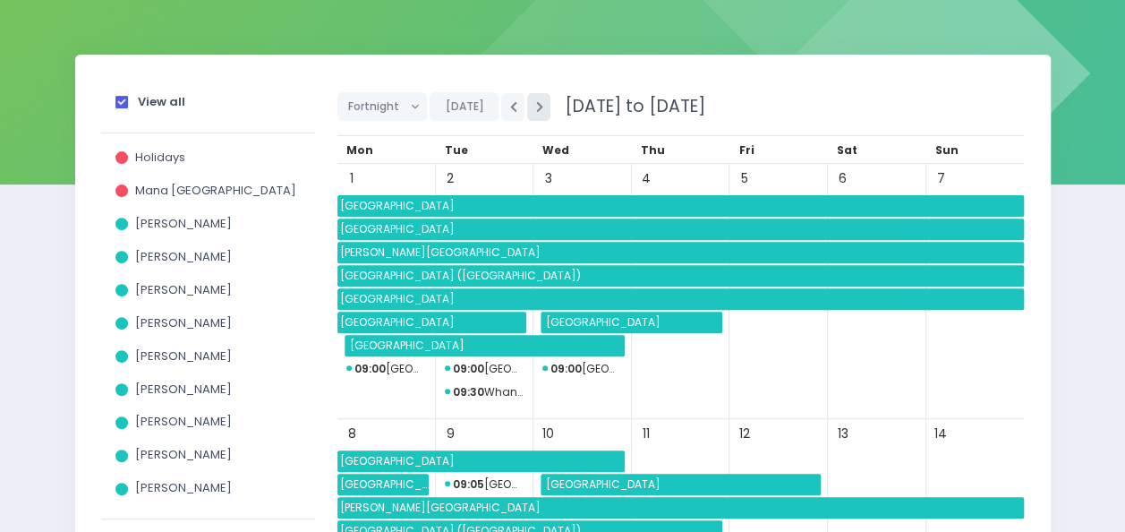
click at [530, 113] on button "button" at bounding box center [538, 107] width 23 height 28
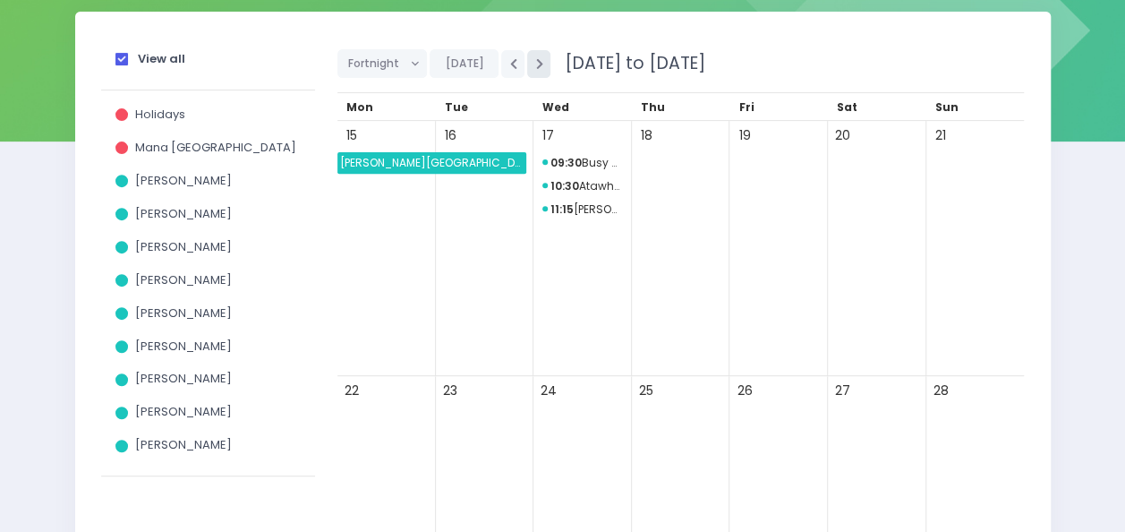
scroll to position [260, 0]
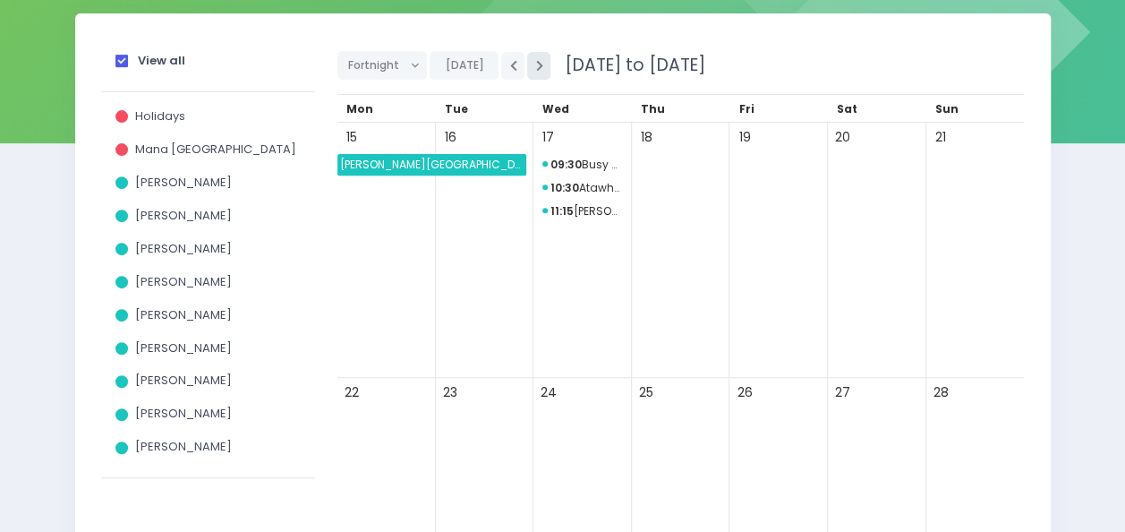
click at [535, 62] on icon "button" at bounding box center [538, 66] width 7 height 12
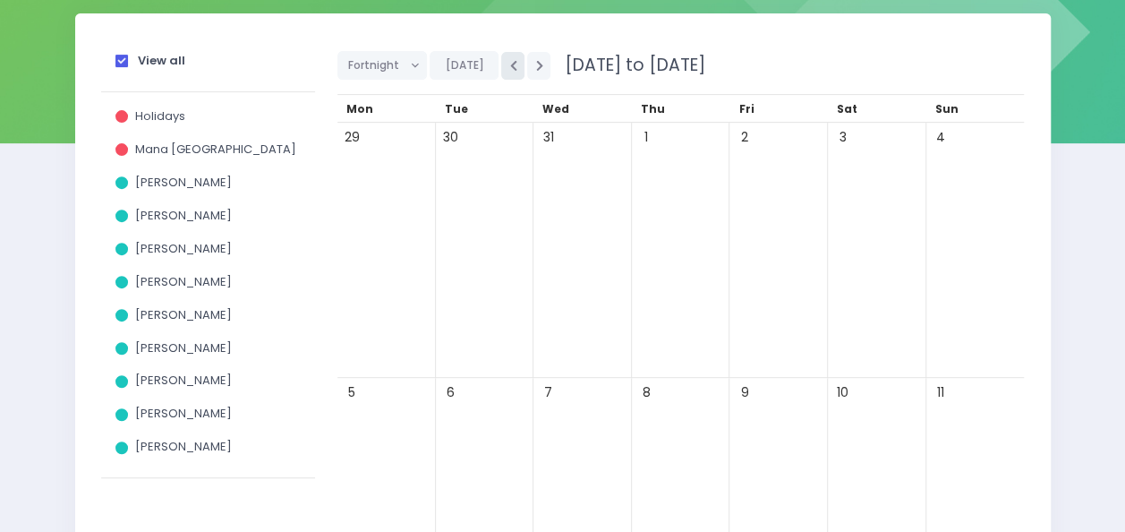
click at [509, 60] on icon "button" at bounding box center [512, 66] width 7 height 12
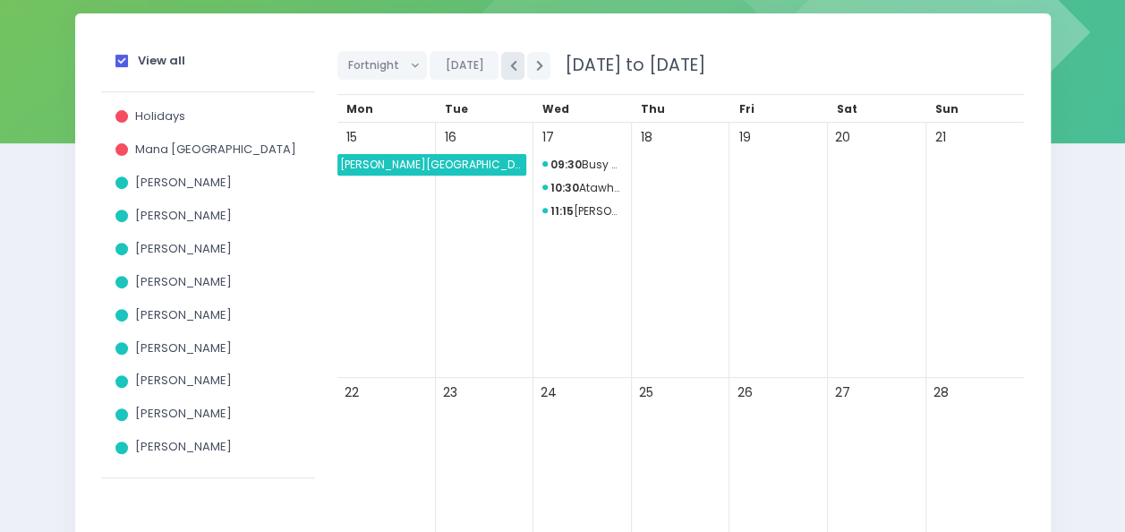
click at [509, 60] on icon "button" at bounding box center [512, 66] width 7 height 12
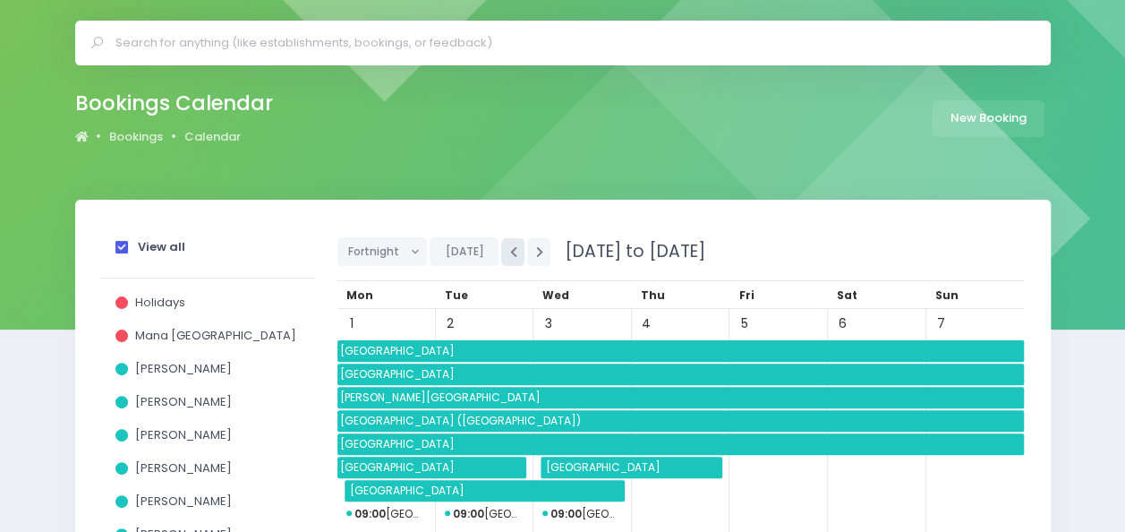
scroll to position [77, 0]
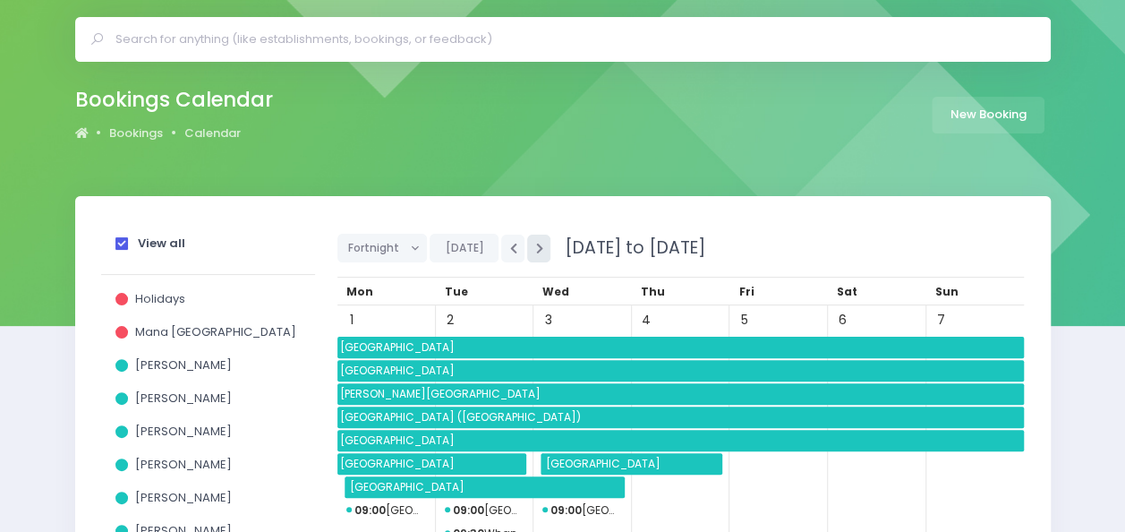
click at [535, 245] on icon "button" at bounding box center [538, 249] width 7 height 12
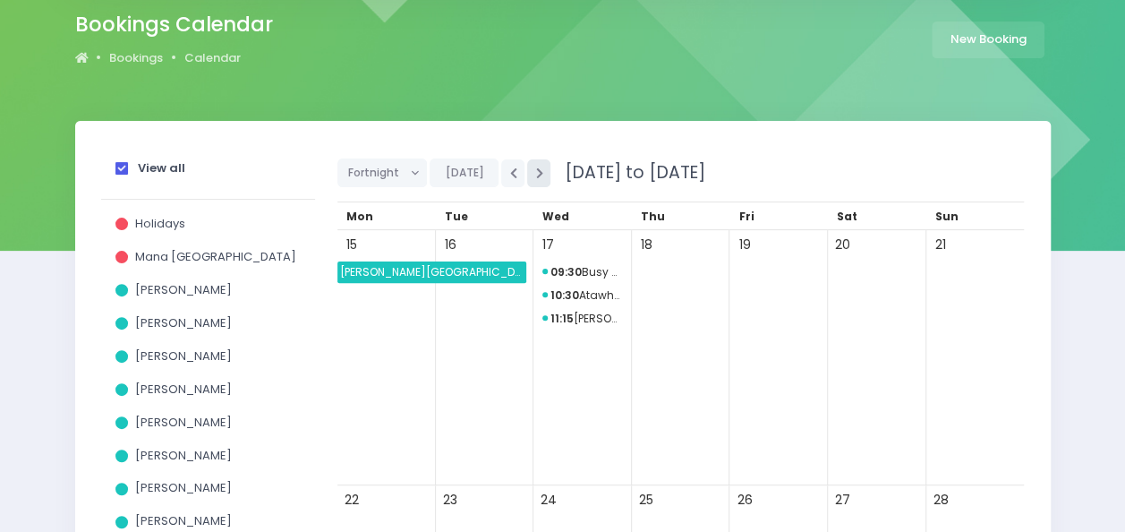
scroll to position [150, 0]
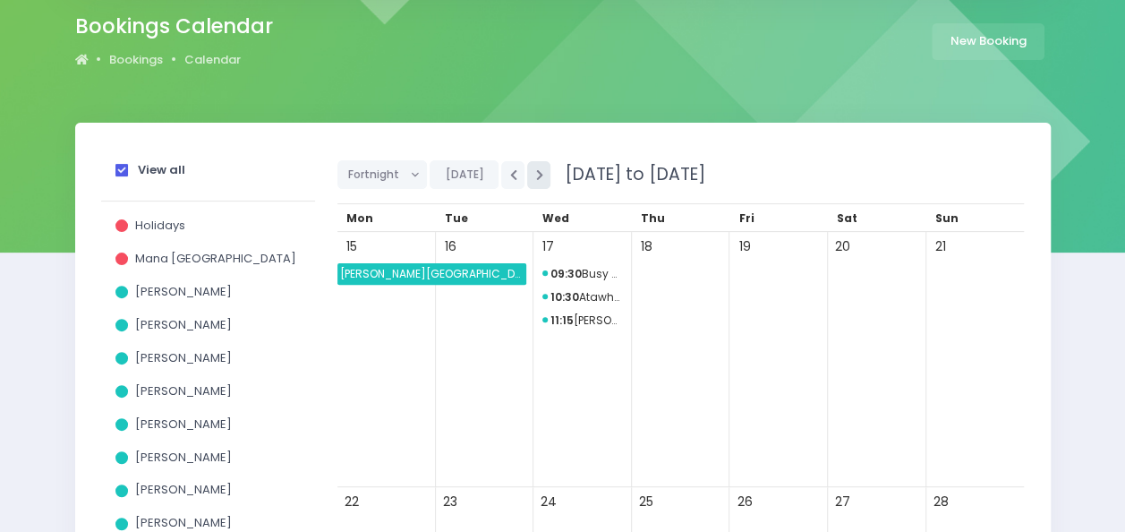
click at [540, 180] on button "button" at bounding box center [538, 175] width 23 height 28
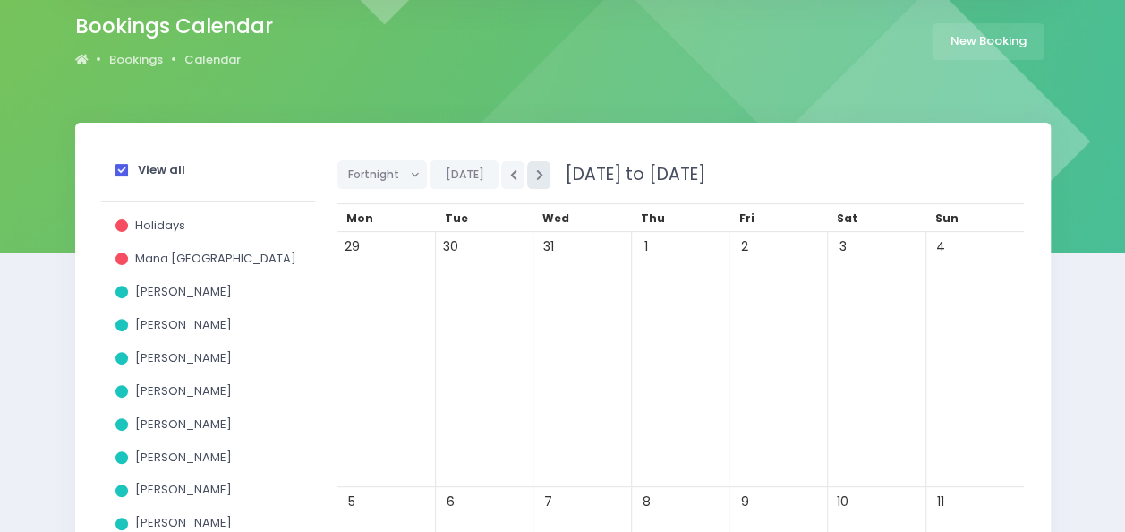
click at [540, 180] on button "button" at bounding box center [538, 175] width 23 height 28
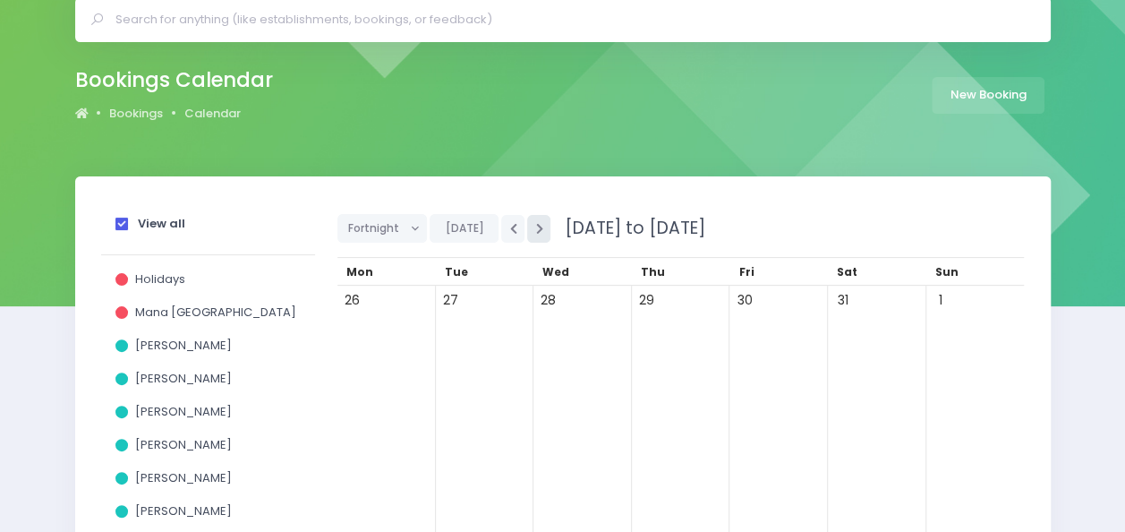
scroll to position [81, 0]
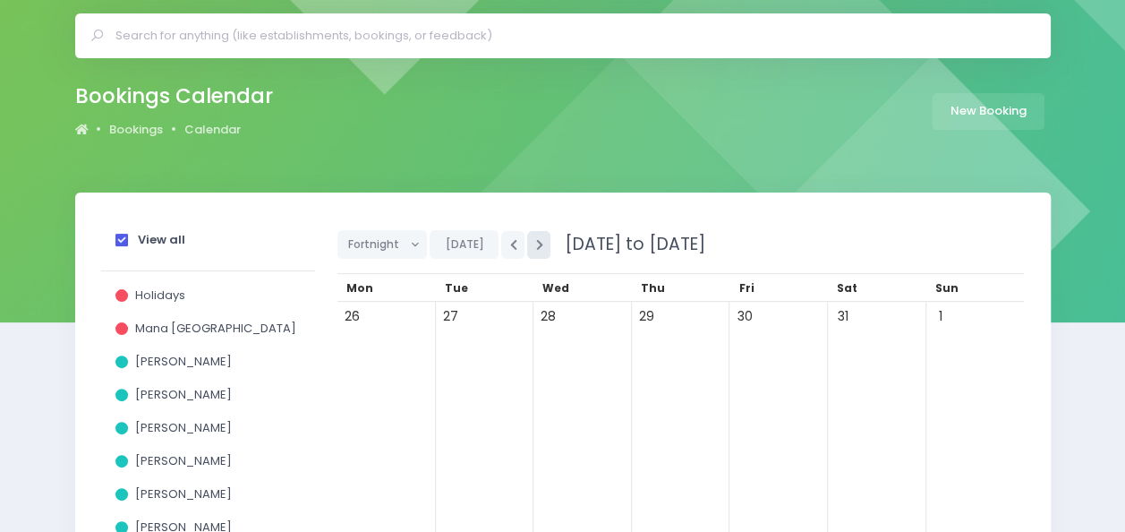
click at [540, 234] on button "button" at bounding box center [538, 245] width 23 height 28
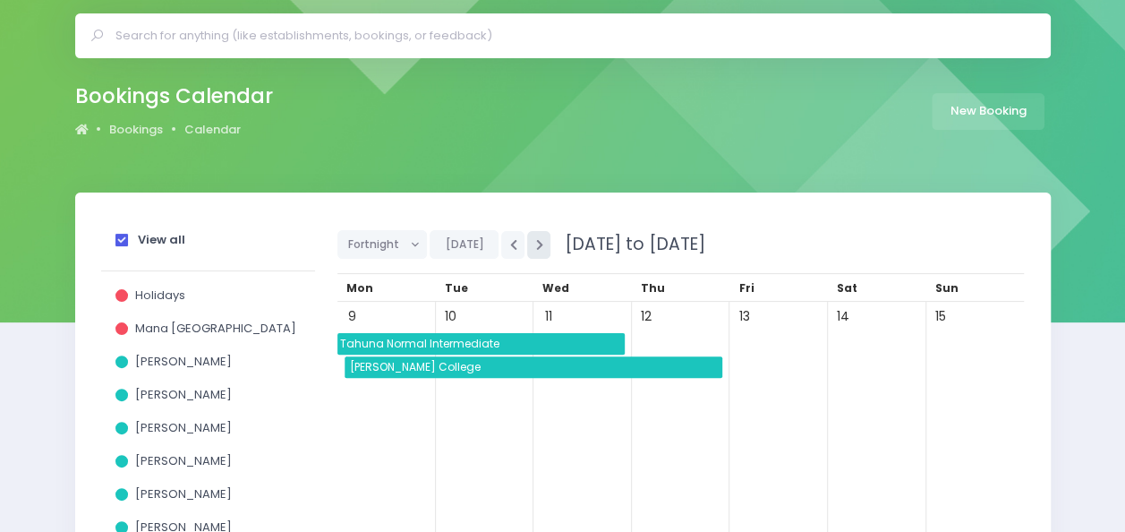
click at [539, 245] on button "button" at bounding box center [538, 245] width 23 height 28
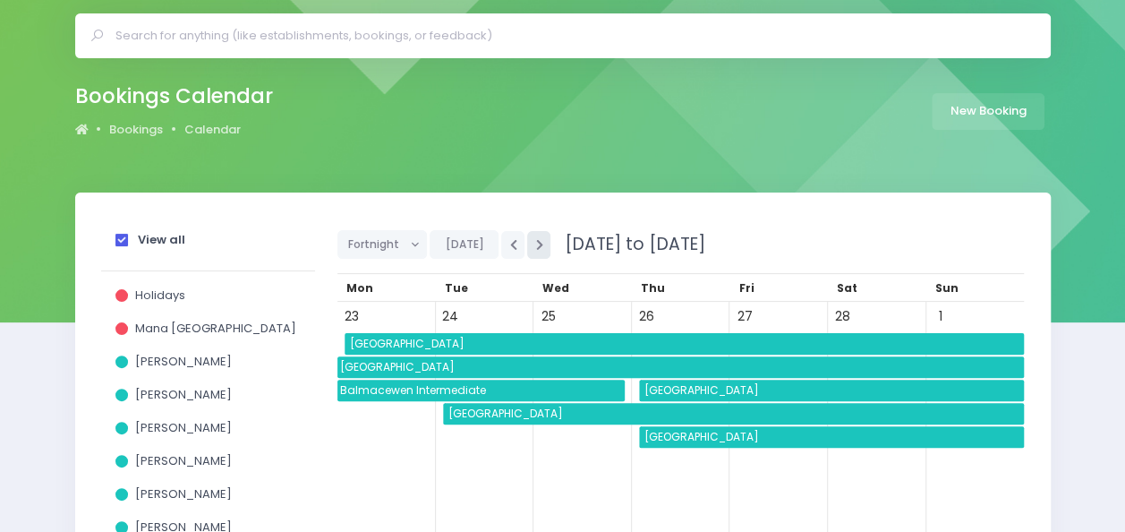
click at [539, 245] on button "button" at bounding box center [538, 245] width 23 height 28
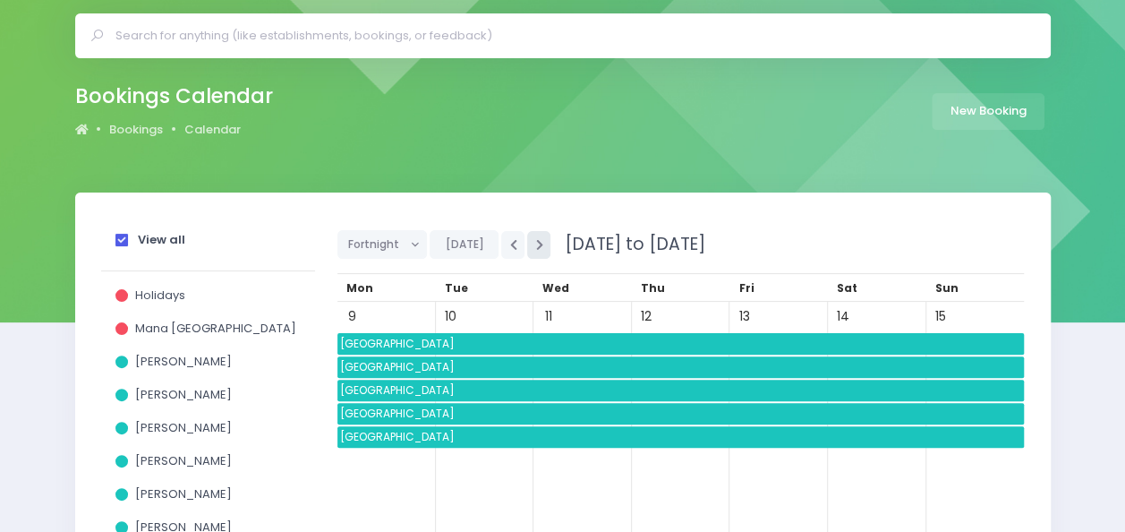
click at [539, 245] on button "button" at bounding box center [538, 245] width 23 height 28
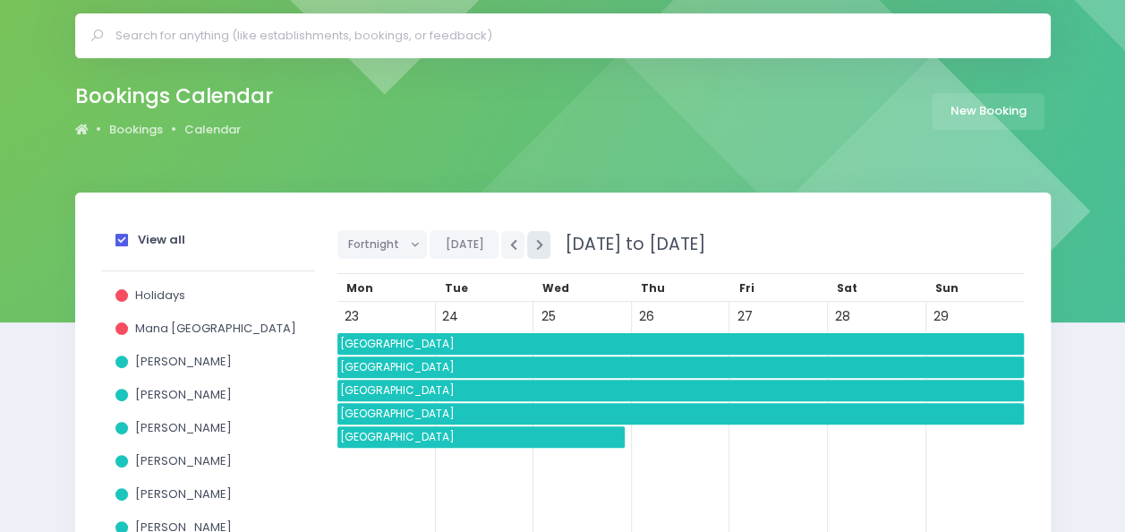
click at [539, 245] on button "button" at bounding box center [538, 245] width 23 height 28
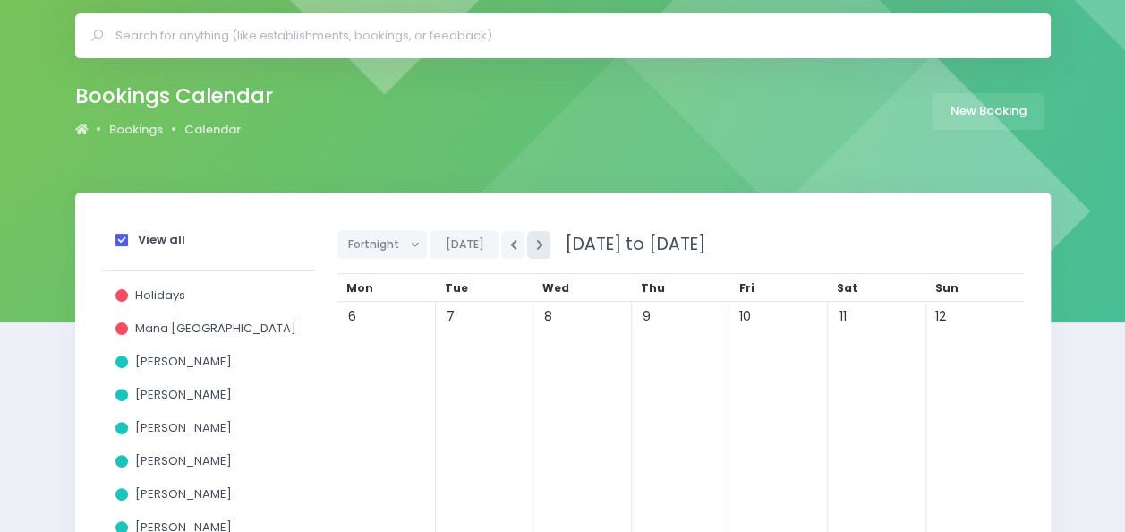
click at [539, 245] on button "button" at bounding box center [538, 245] width 23 height 28
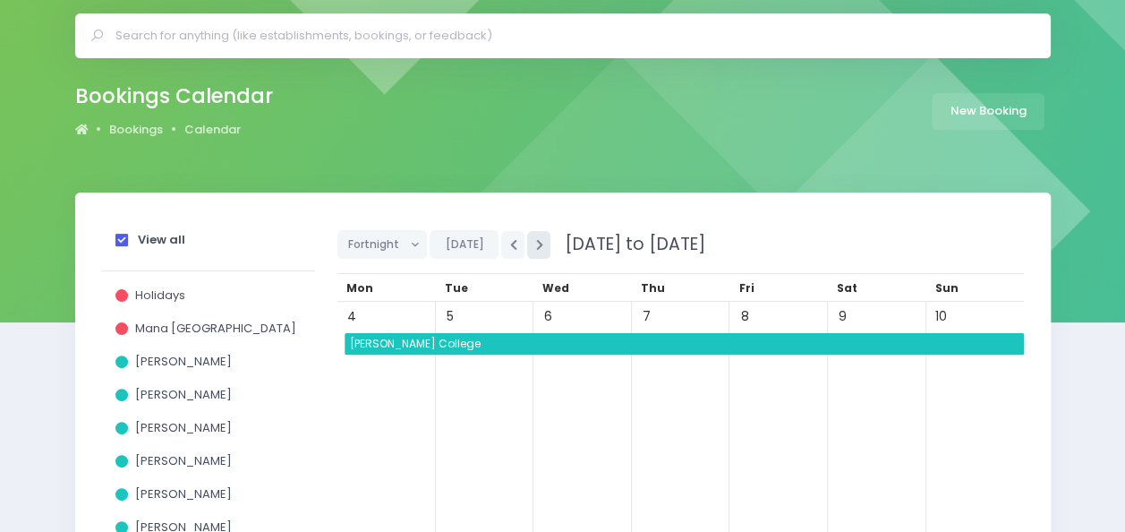
click at [539, 245] on button "button" at bounding box center [538, 245] width 23 height 28
click at [509, 240] on icon "button" at bounding box center [512, 245] width 7 height 12
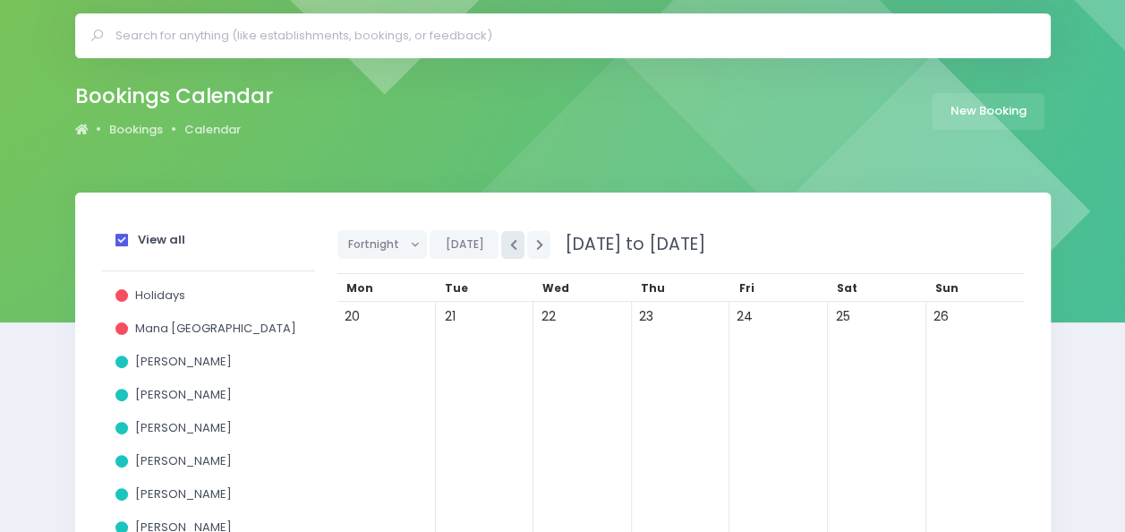
click at [509, 240] on icon "button" at bounding box center [512, 245] width 7 height 12
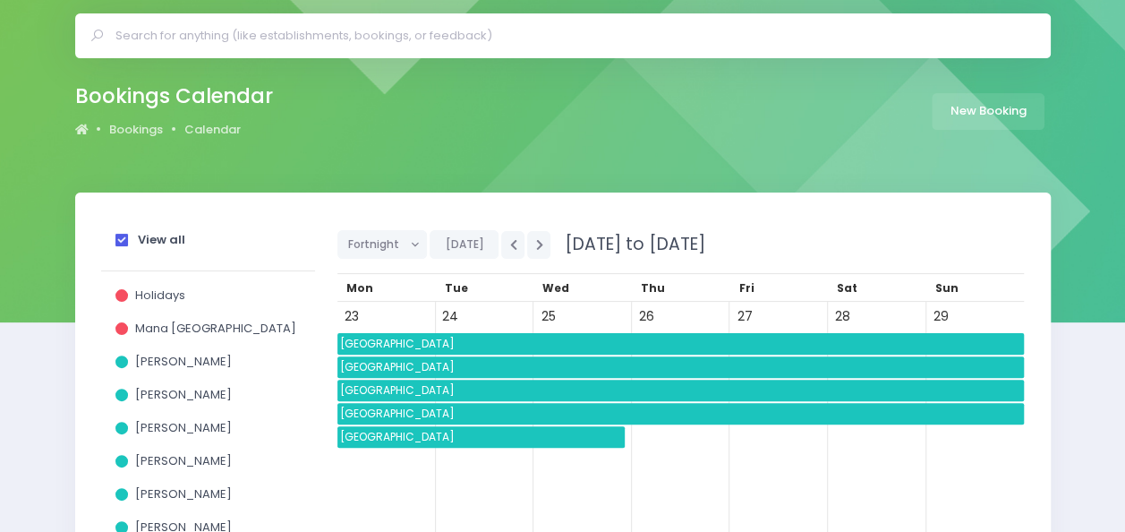
click at [408, 344] on span "Mararoa School" at bounding box center [680, 343] width 687 height 21
click at [385, 431] on span "New River Primary" at bounding box center [480, 436] width 287 height 21
click at [380, 384] on span "Tokanui School" at bounding box center [680, 390] width 687 height 21
click at [451, 146] on div "Bookings Calendar Bookings Calendar New Booking" at bounding box center [562, 114] width 1125 height 157
click at [509, 243] on icon "button" at bounding box center [512, 245] width 7 height 12
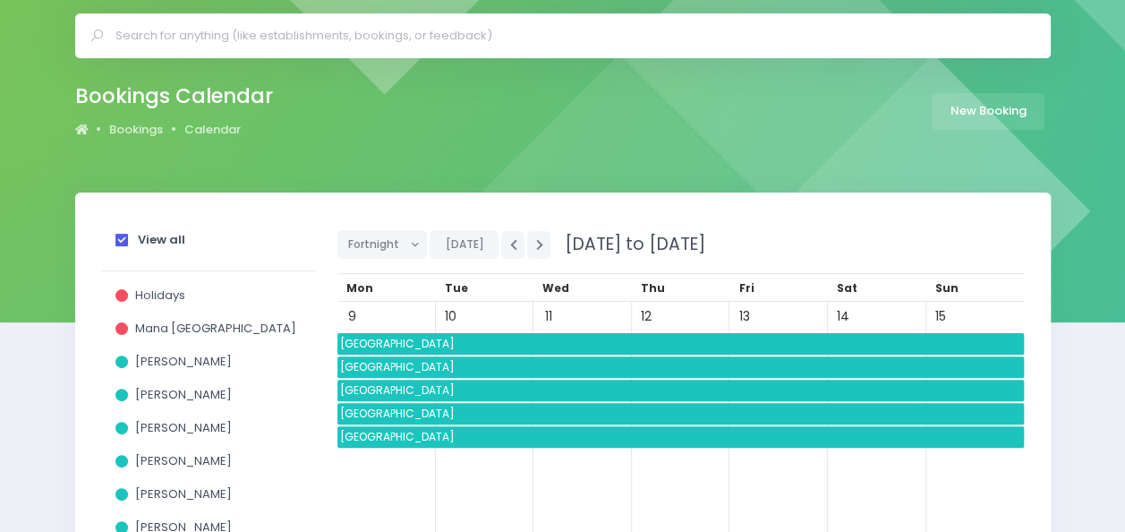
click at [412, 363] on span "Mornington School" at bounding box center [680, 366] width 687 height 21
click at [636, 463] on div "12" at bounding box center [681, 429] width 98 height 255
click at [388, 412] on span "Takitimu Primary School" at bounding box center [680, 413] width 687 height 21
click at [501, 232] on button "button" at bounding box center [512, 245] width 23 height 28
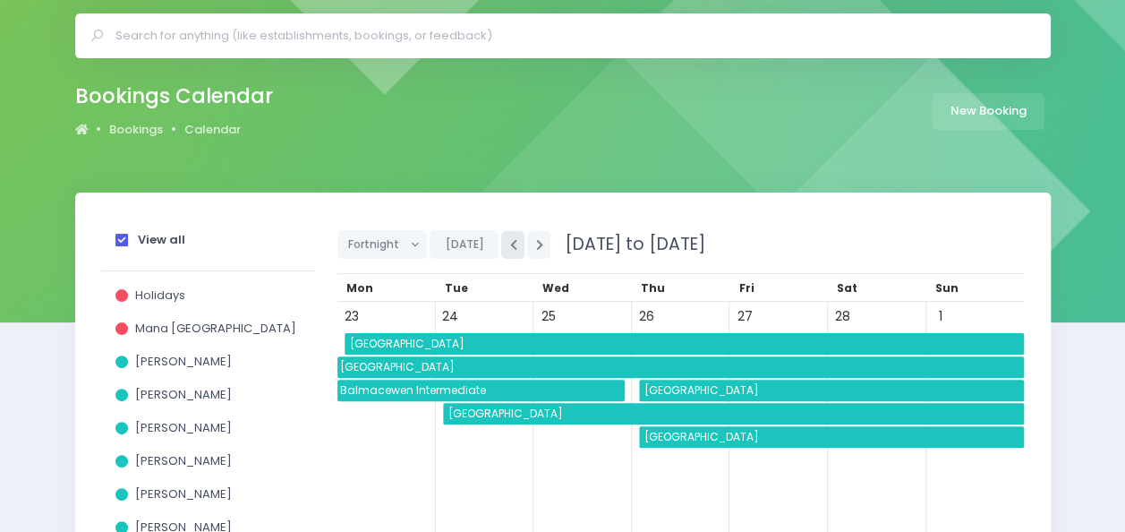
click at [501, 232] on button "button" at bounding box center [512, 245] width 23 height 28
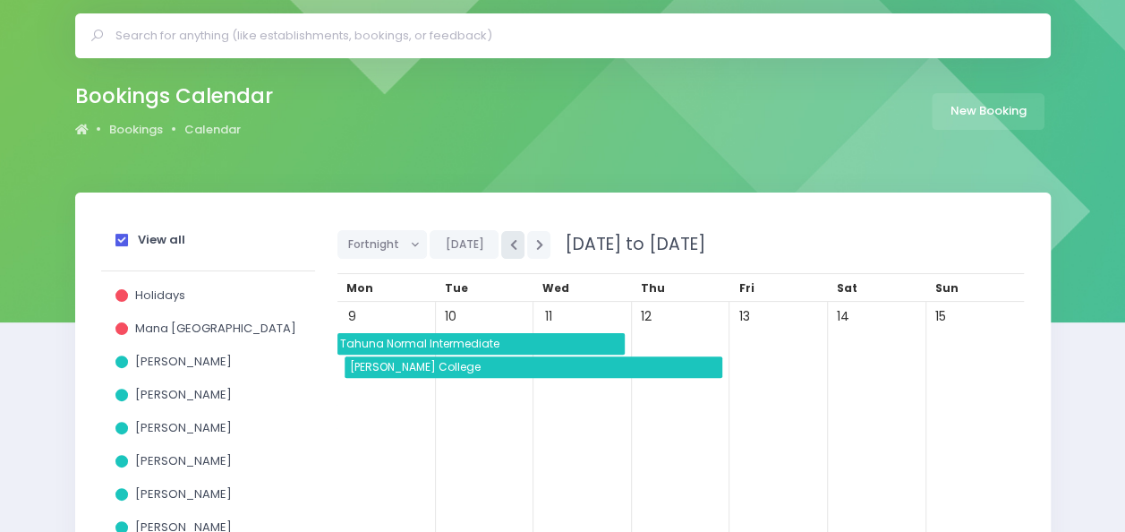
click at [501, 232] on button "button" at bounding box center [512, 245] width 23 height 28
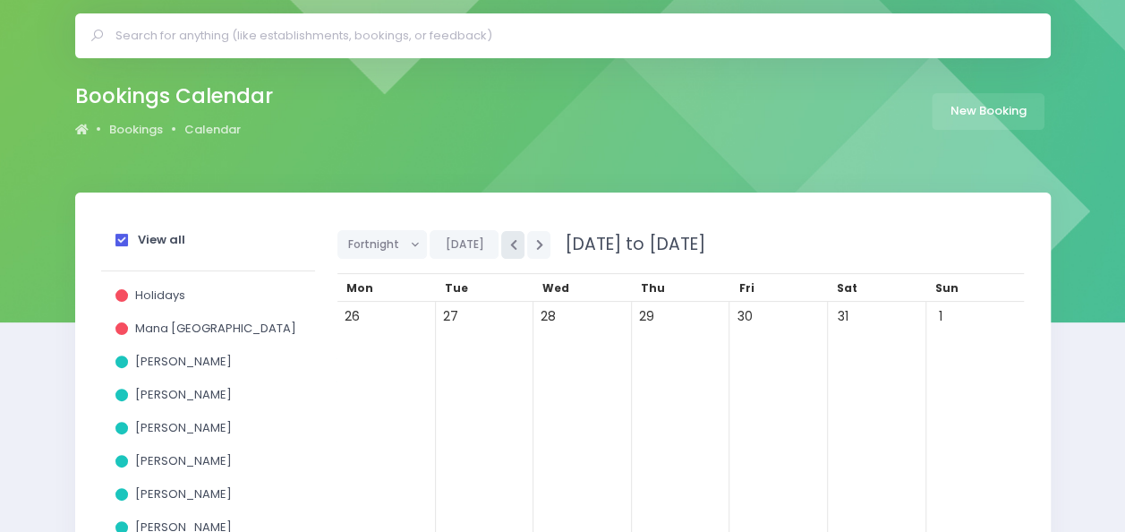
scroll to position [0, 0]
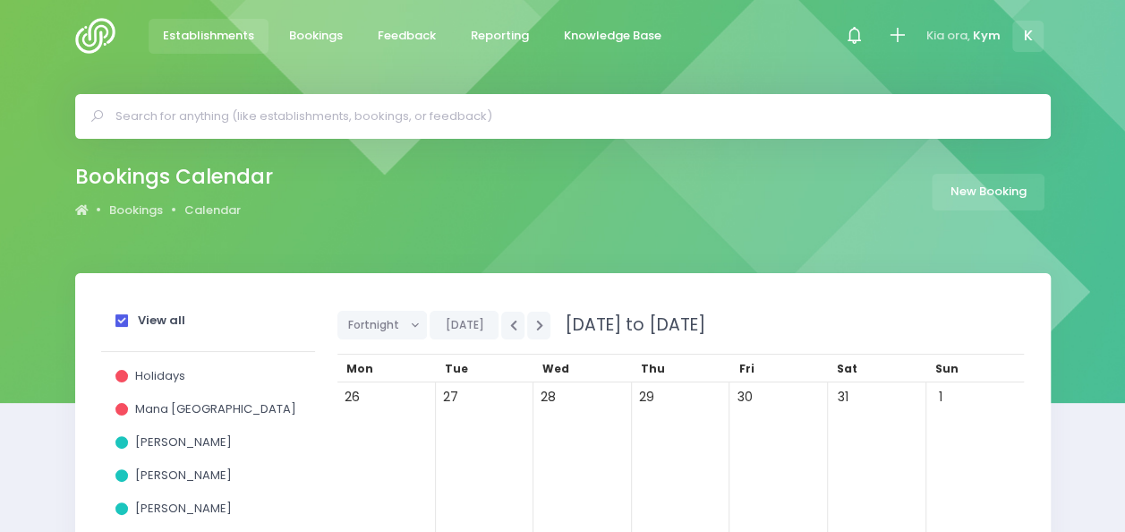
click at [201, 30] on span "Establishments" at bounding box center [208, 36] width 91 height 18
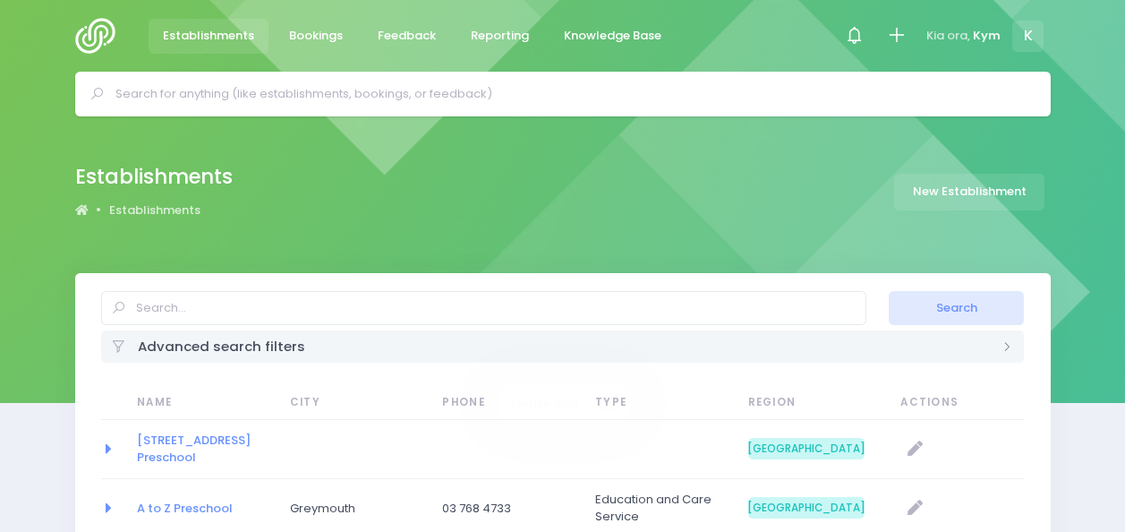
select select "20"
click at [95, 25] on img at bounding box center [100, 36] width 51 height 36
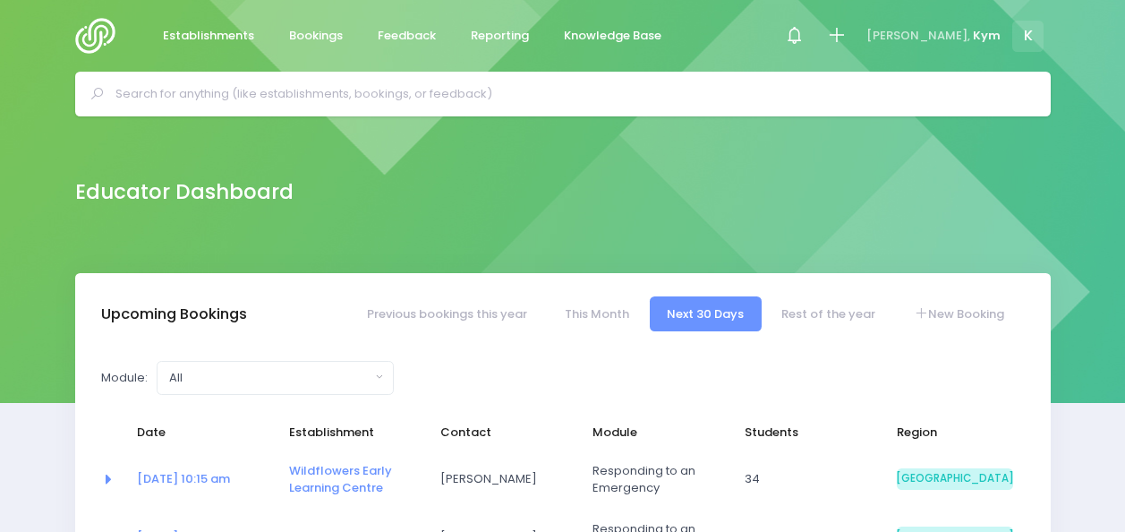
select select "5"
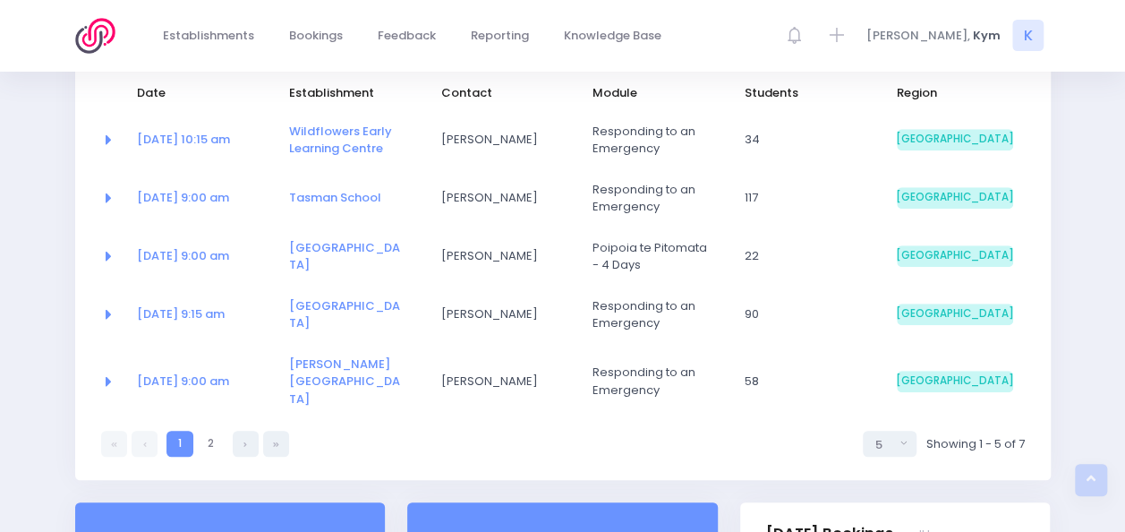
scroll to position [340, 0]
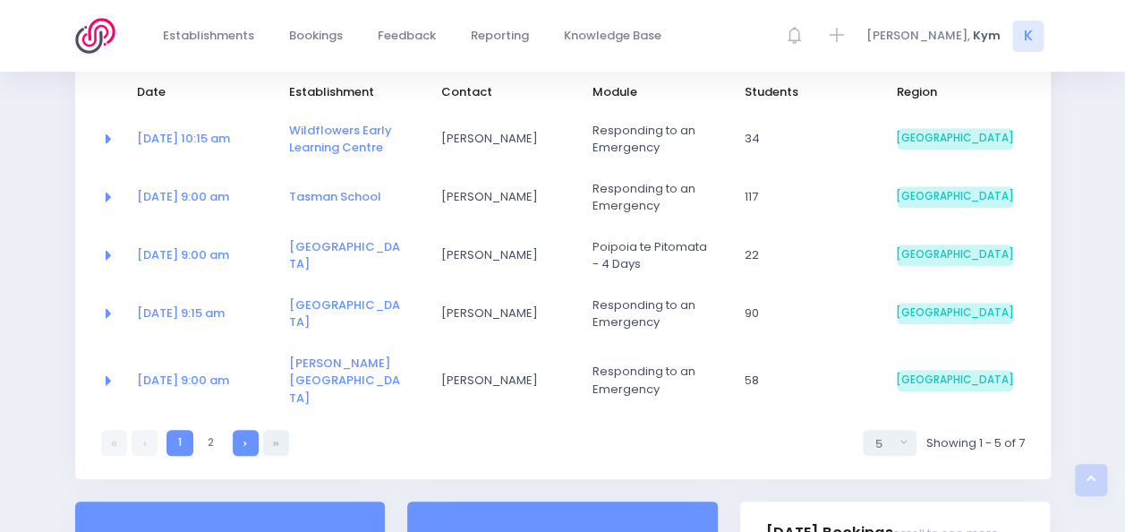
click at [246, 430] on link at bounding box center [246, 443] width 26 height 26
select select "5"
